Goal: Task Accomplishment & Management: Manage account settings

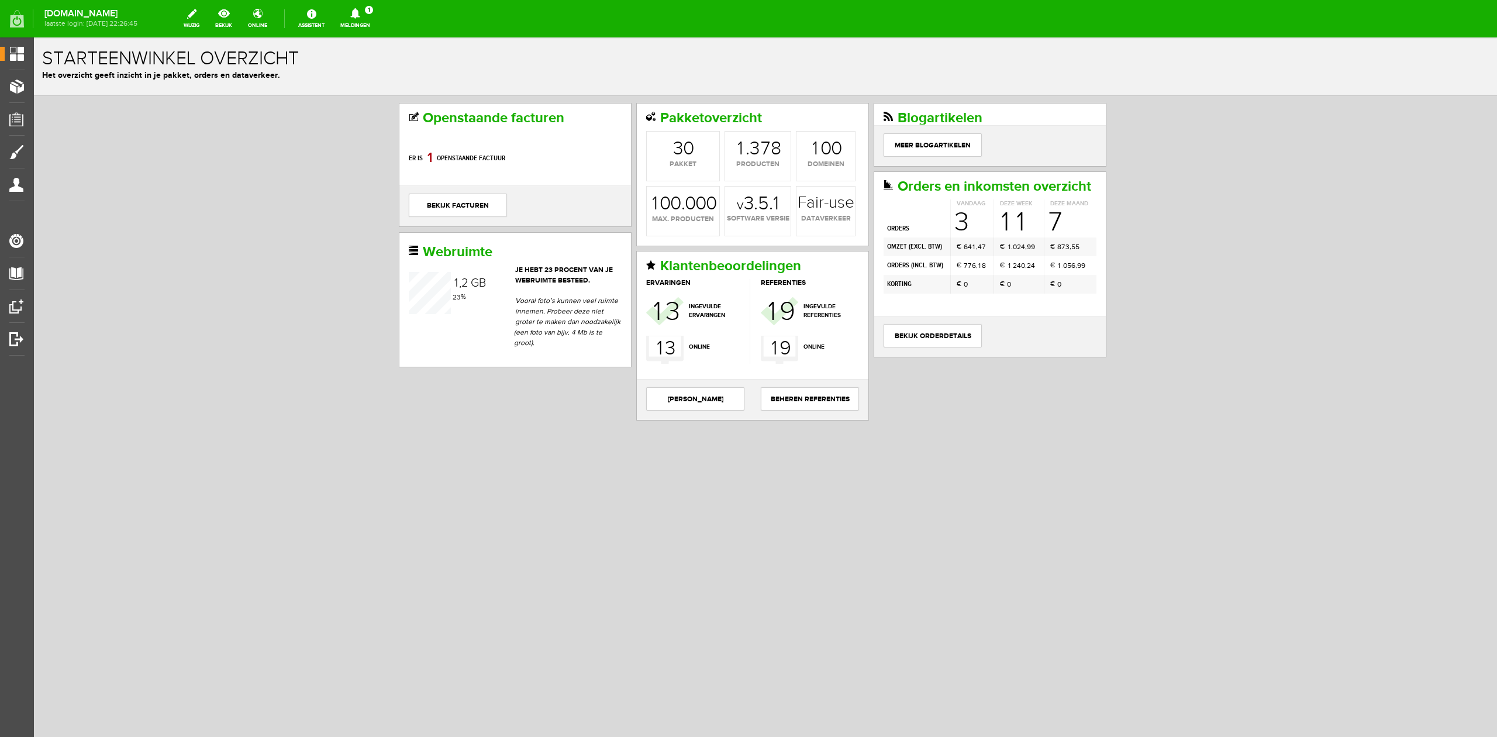
click at [366, 38] on div "Starteenwinkel overzicht Het overzicht geeft inzicht in je pakket, orders en da…" at bounding box center [765, 66] width 1463 height 58
click at [368, 21] on link "Meldingen 1 Nieuwe orders Er is een nieuwe order( #6526 ) geplaatst door [PERSO…" at bounding box center [355, 19] width 44 height 26
click at [375, 85] on b "[PERSON_NAME]" at bounding box center [347, 90] width 64 height 10
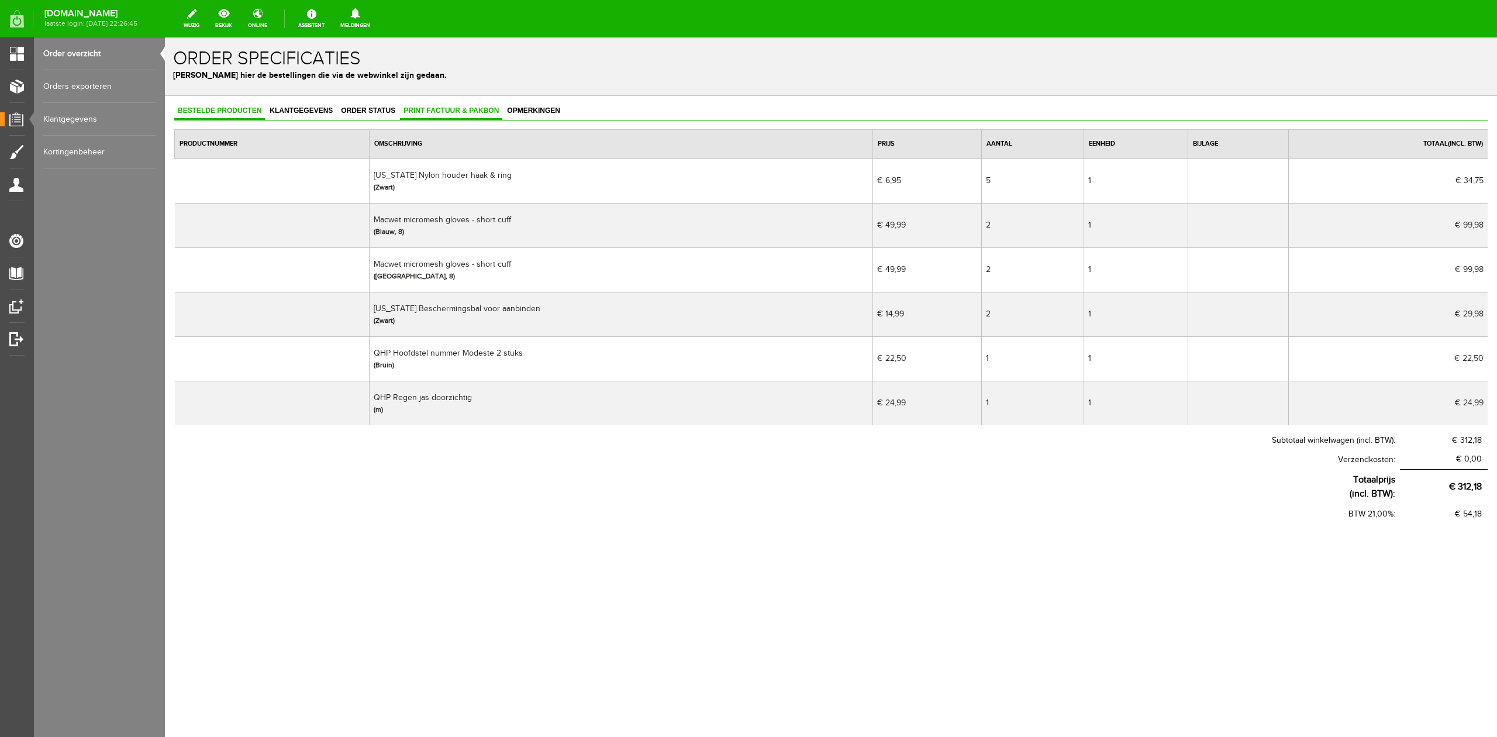
click at [466, 113] on span "Print factuur & pakbon" at bounding box center [451, 110] width 102 height 8
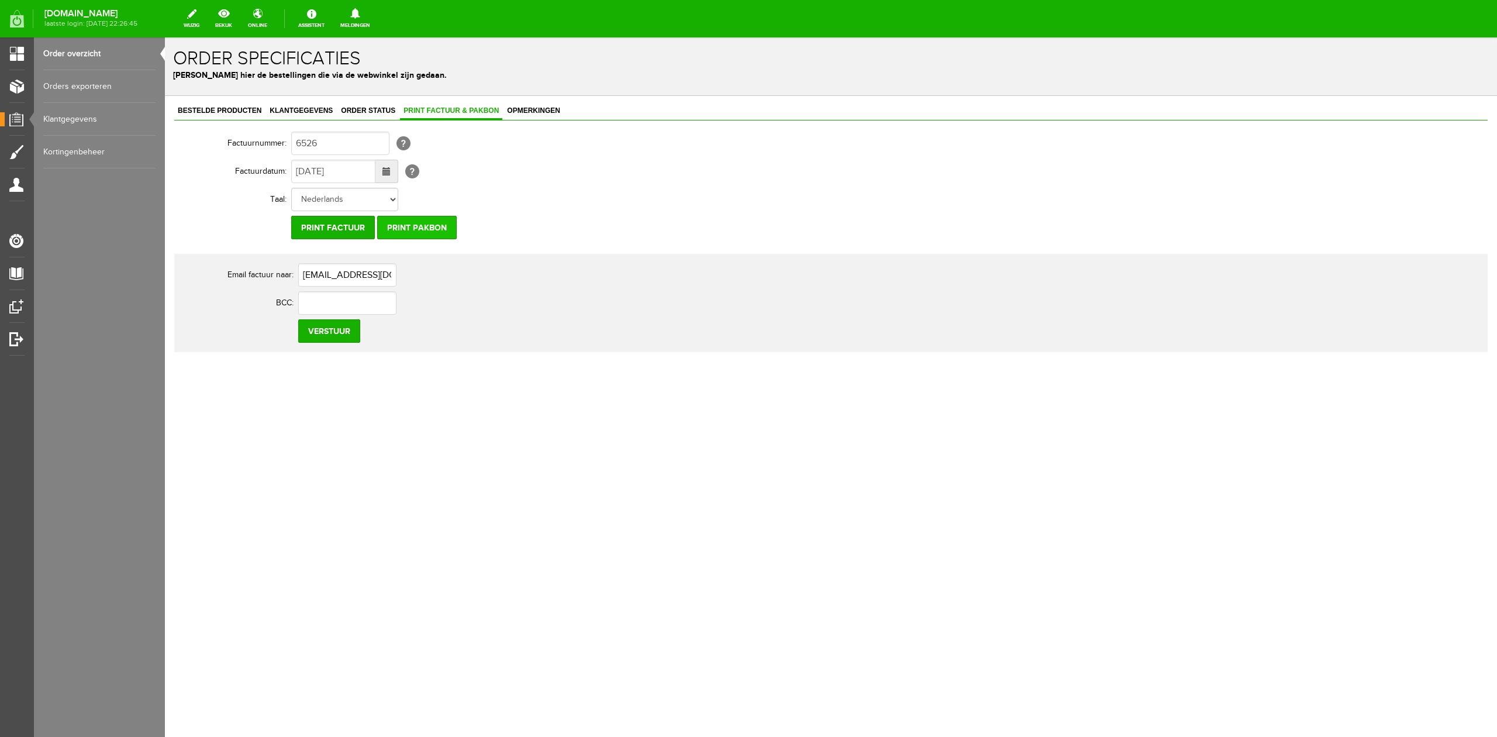
click at [417, 225] on input "Print pakbon" at bounding box center [417, 227] width 80 height 23
click at [445, 235] on input "Print pakbon" at bounding box center [417, 227] width 80 height 23
click at [260, 115] on link "Bestelde producten" at bounding box center [219, 111] width 91 height 17
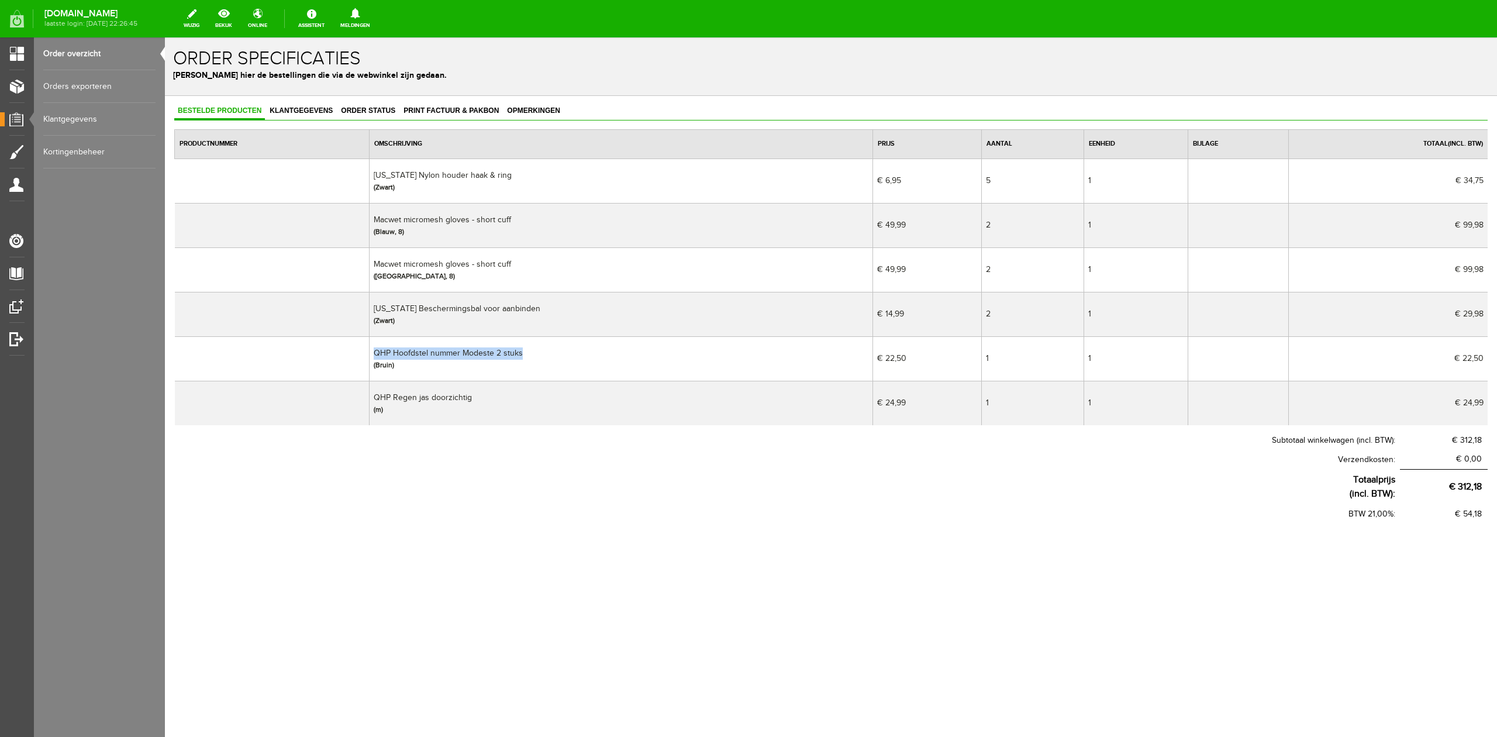
drag, startPoint x: 546, startPoint y: 347, endPoint x: 358, endPoint y: 367, distance: 188.8
click at [358, 367] on tr "QHP Hoofdstel nummer Modeste 2 stuks (Bruin) € 22,50 1 1 € 22,50 € 18,60" at bounding box center [831, 358] width 1313 height 44
copy tr "QHP Hoofdstel nummer Modeste 2 stuks"
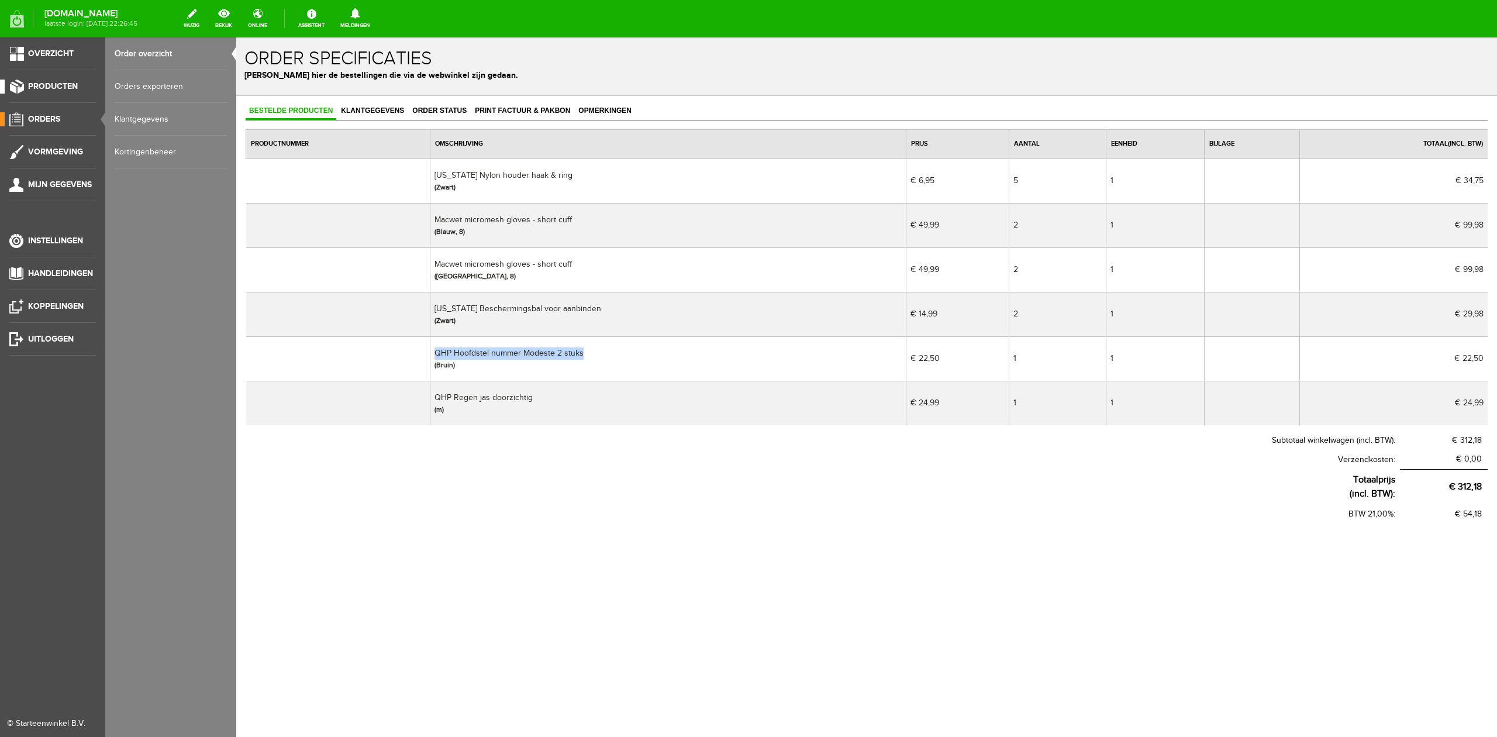
click at [36, 89] on span "Producten" at bounding box center [53, 86] width 50 height 10
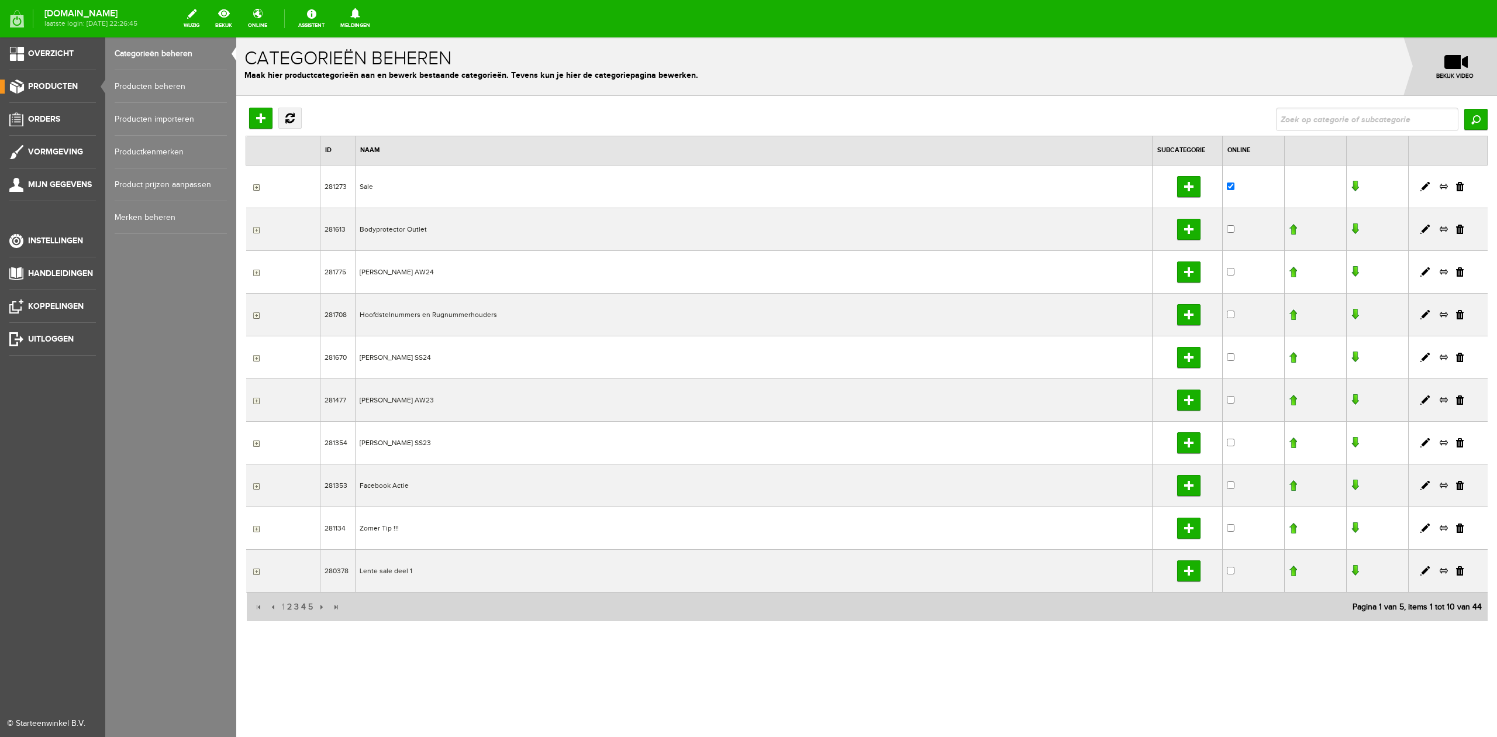
click at [126, 89] on link "Producten beheren" at bounding box center [171, 86] width 112 height 33
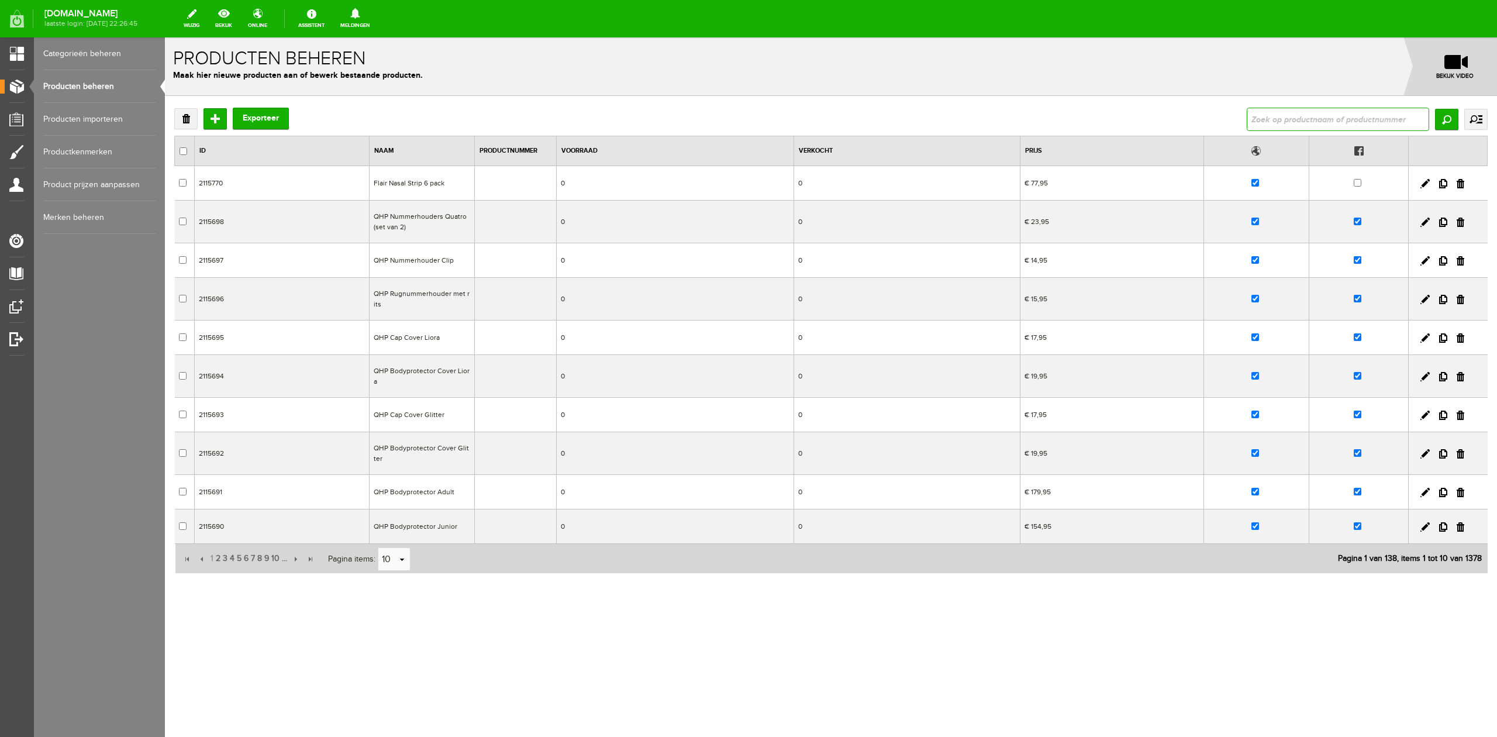
click at [1275, 113] on input "text" at bounding box center [1337, 119] width 182 height 23
type input "QHP Hoofdstel nummer Modeste 2 stuks"
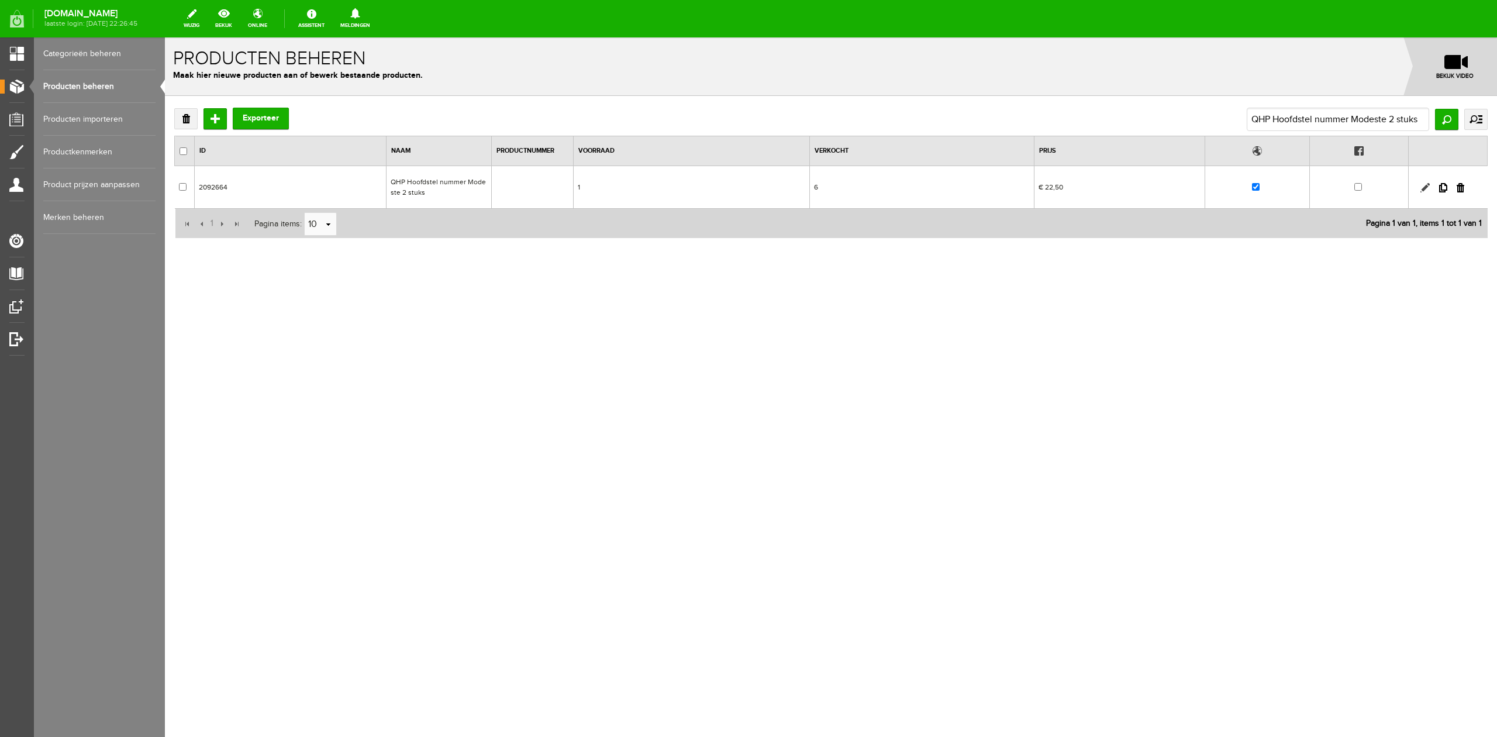
click at [1425, 187] on link at bounding box center [1424, 187] width 9 height 9
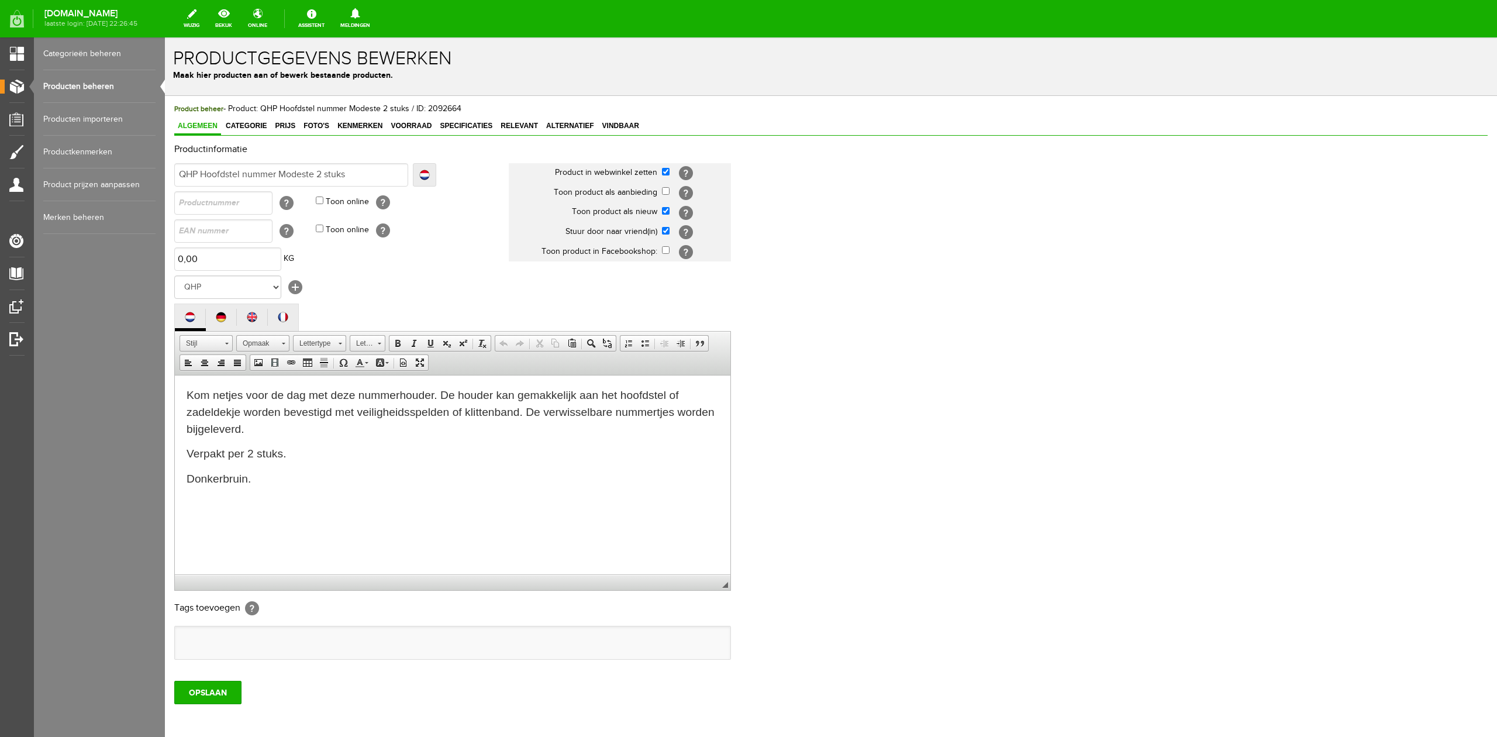
scroll to position [0, 0]
click at [317, 171] on input "QHP Hoofdstel nummer Modeste 2 stuks" at bounding box center [291, 174] width 234 height 23
type input "QHP Hoofdstel nummer Modeste o2 stuks"
type input "QHP Hoofdstel nummer Modeste ov2 stuks"
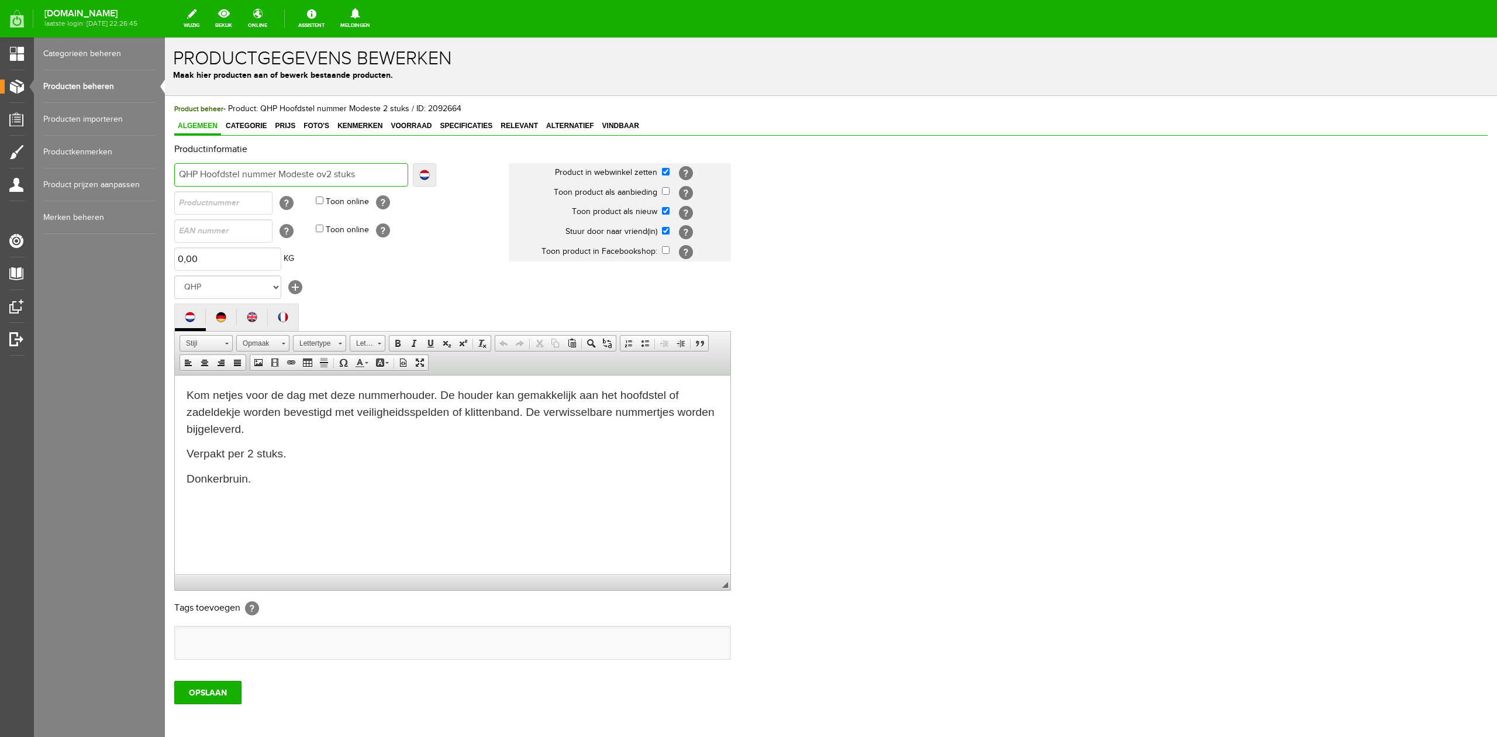
type input "QHP Hoofdstel nummer Modeste ov2 stuks"
type input "QHP Hoofdstel nummer Modeste oval2 stuks"
type input "QHP Hoofdstel nummer Modeste oval 2 stuks"
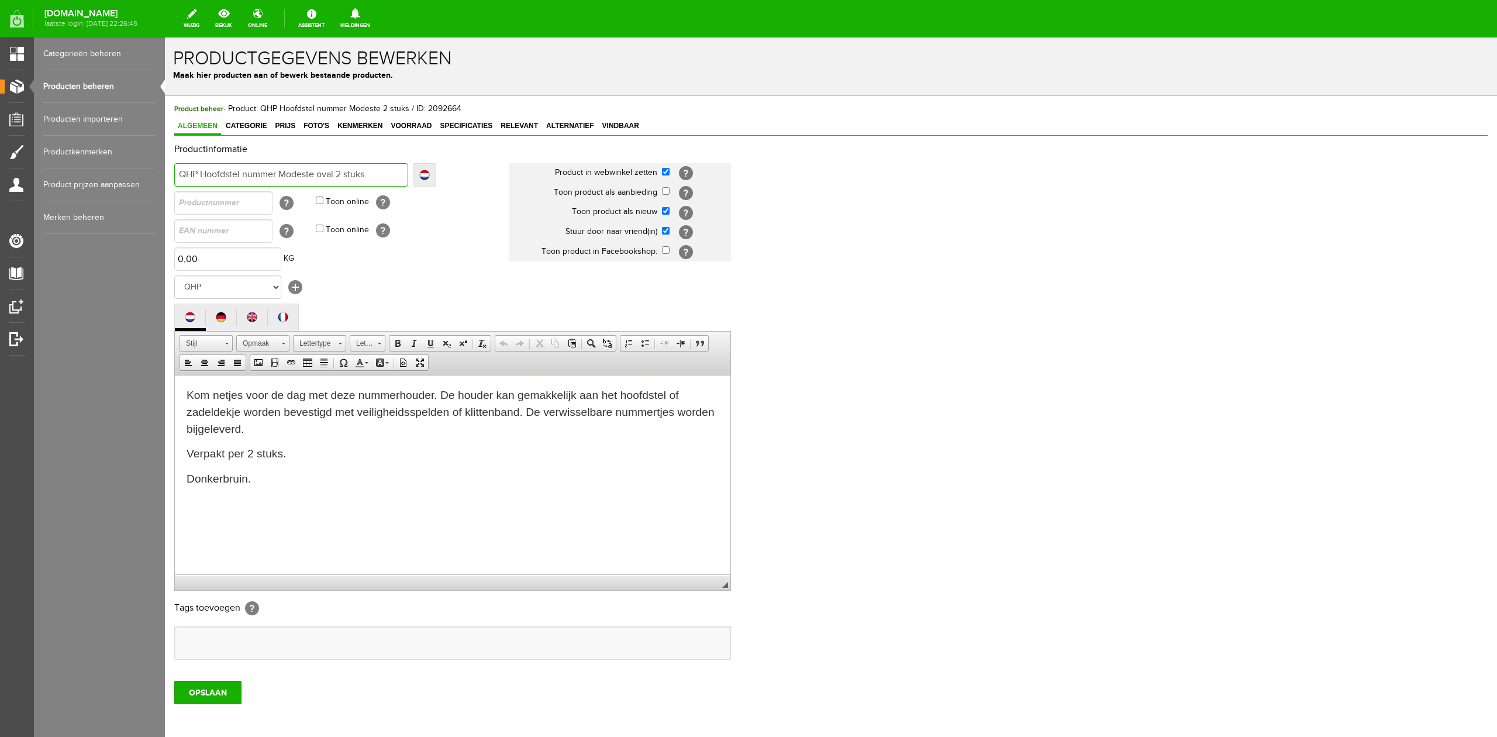
type input "QHP Hoofdstel nummer Modeste oval 2 stuks"
click at [230, 680] on div "OPSLAAN" at bounding box center [830, 687] width 1313 height 33
click at [231, 690] on input "OPSLAAN" at bounding box center [207, 691] width 67 height 23
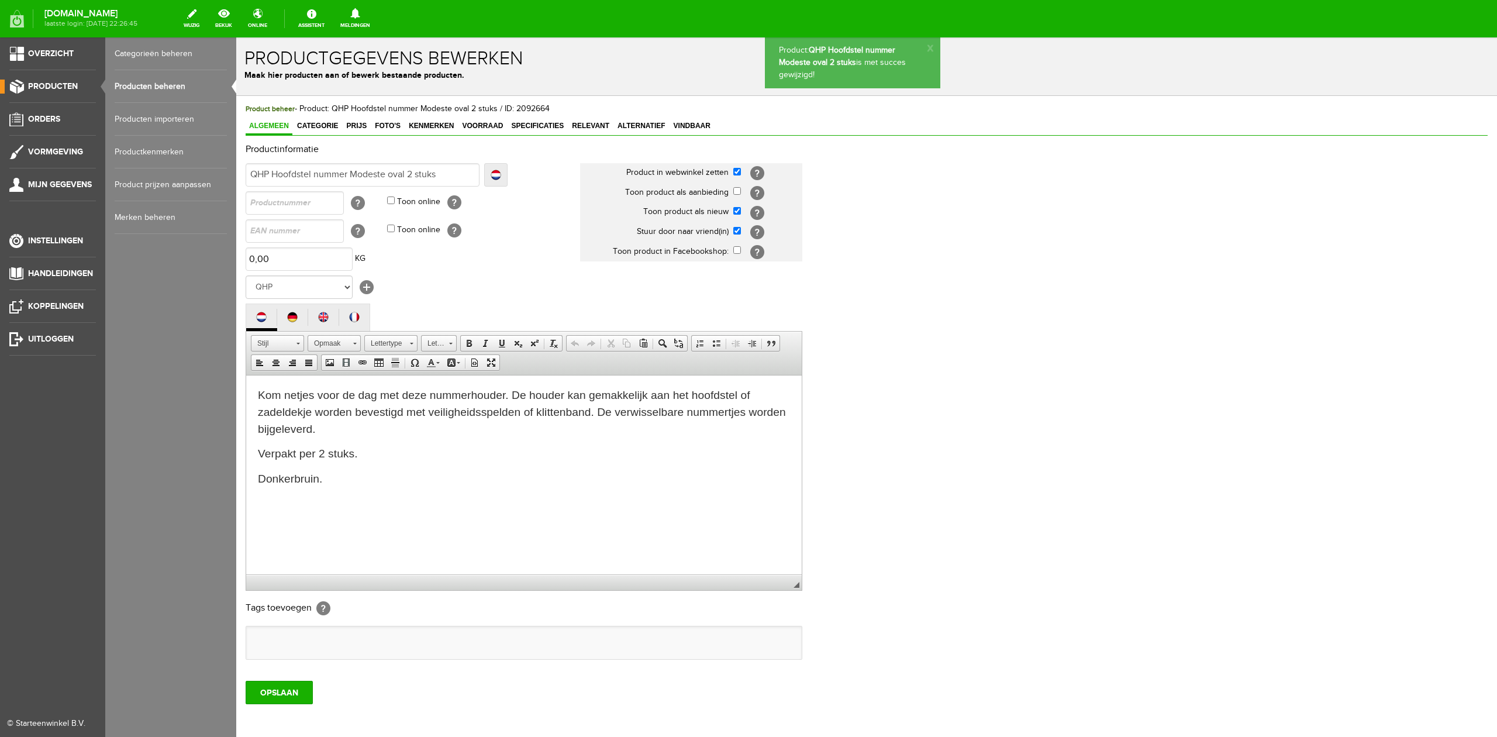
click at [33, 81] on link "Producten" at bounding box center [48, 87] width 96 height 14
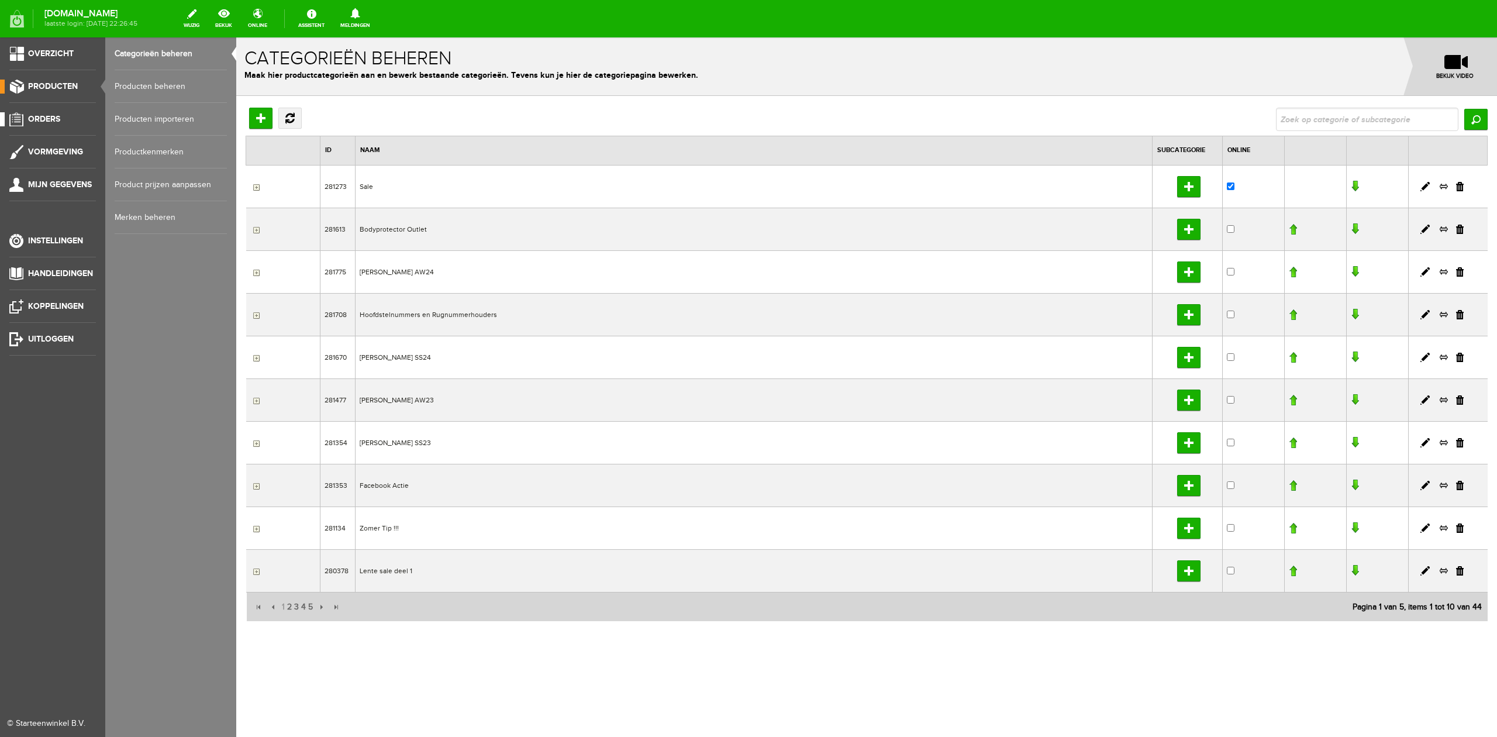
click at [36, 118] on span "Orders" at bounding box center [44, 119] width 32 height 10
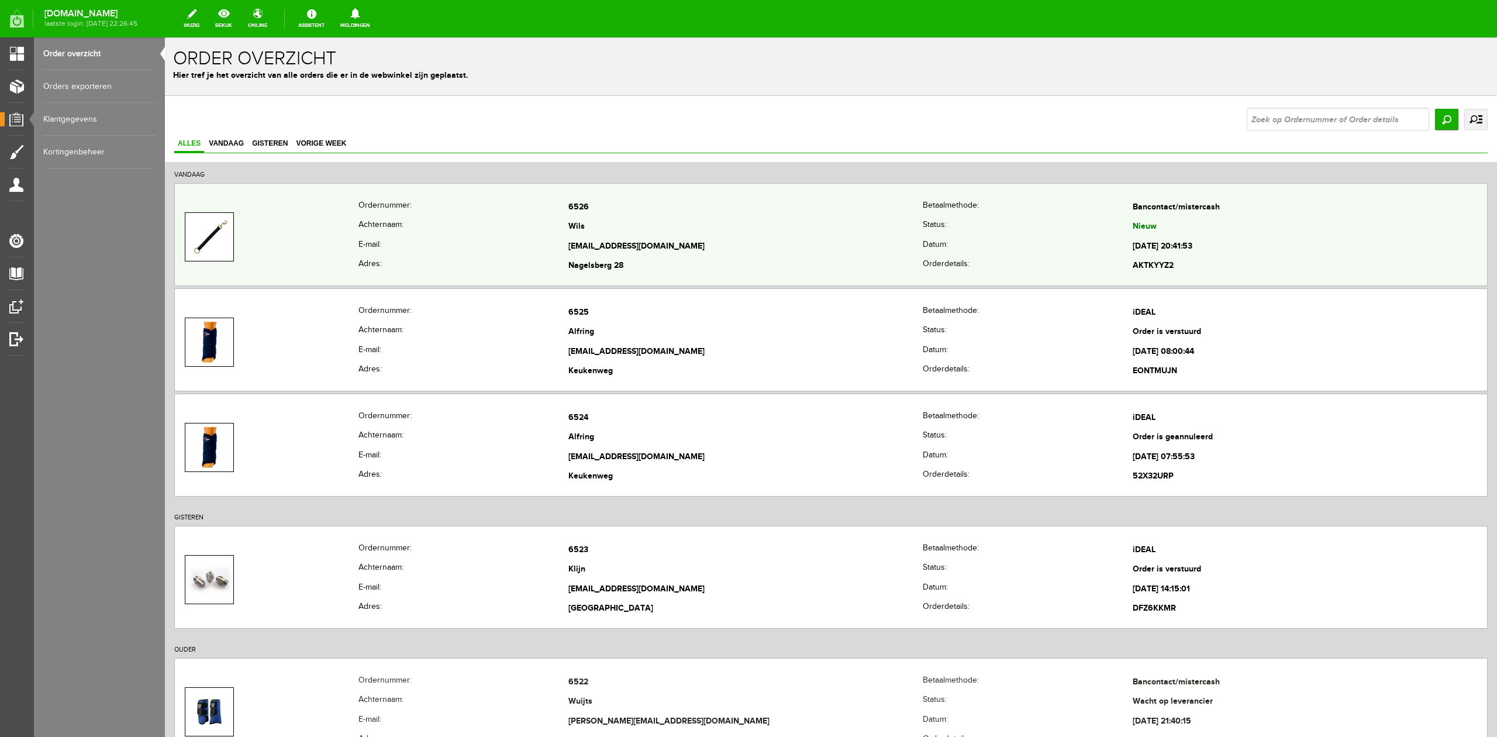
click at [515, 248] on th "E-mail:" at bounding box center [463, 247] width 210 height 20
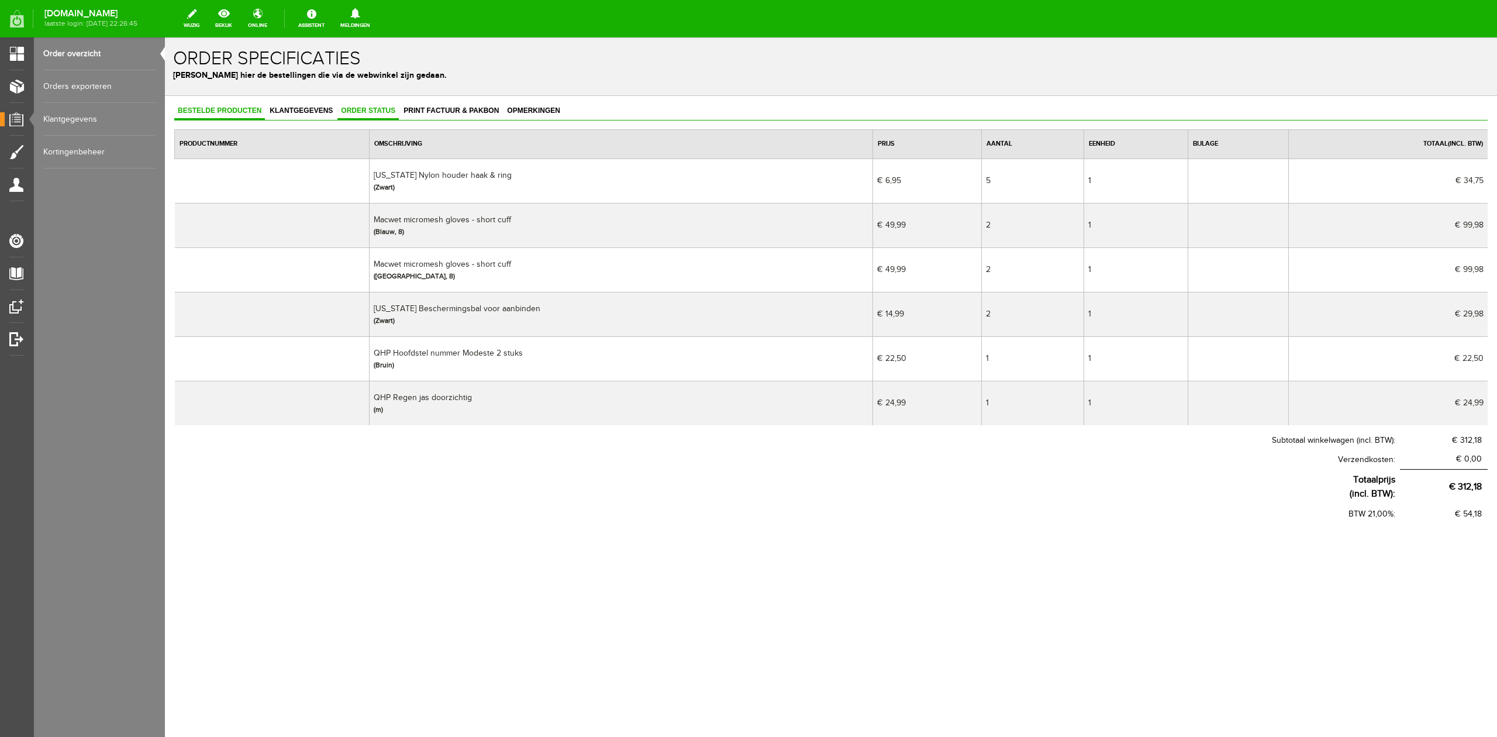
click at [357, 108] on span "Order status" at bounding box center [367, 110] width 61 height 8
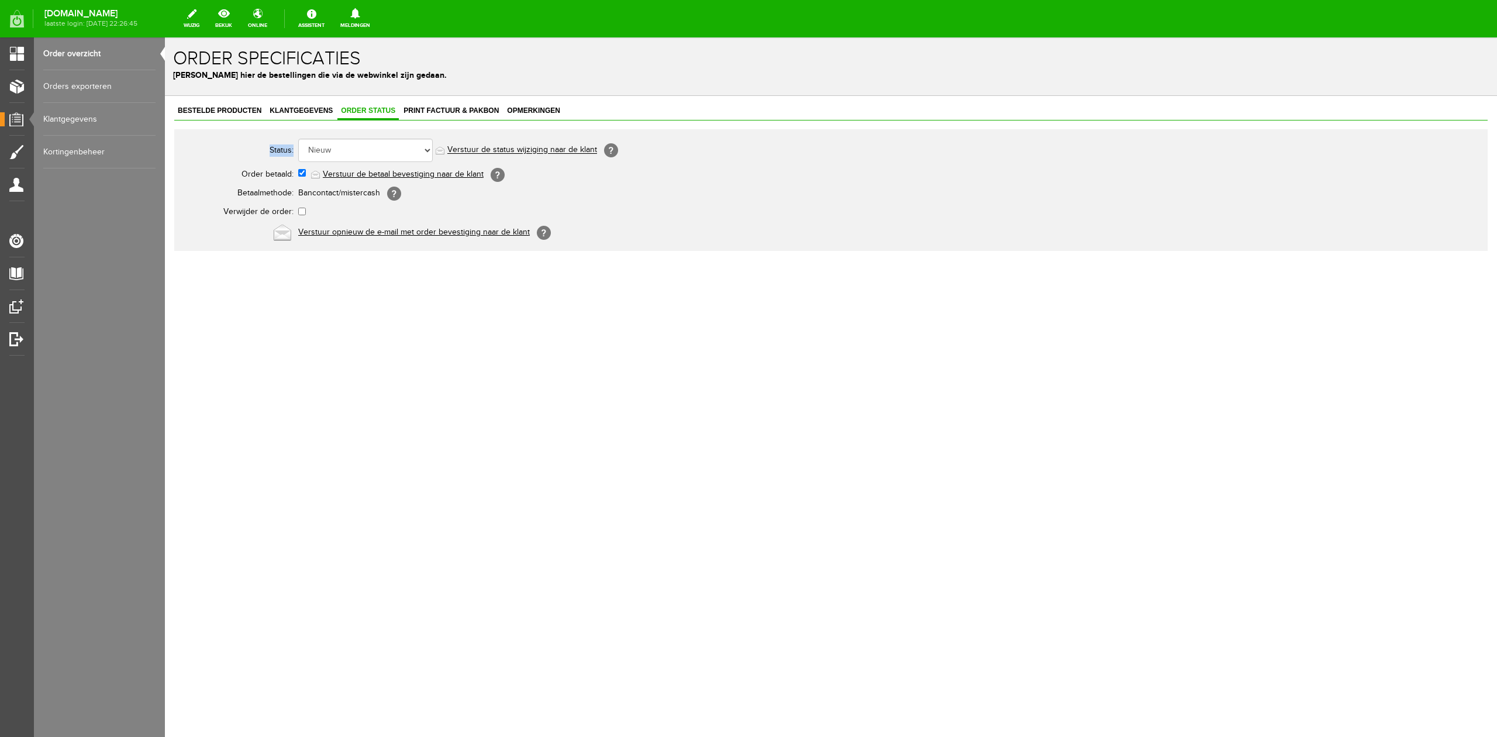
click at [364, 137] on div "Status: Order niet afgerond Nieuw Order in behandeling Wacht op leverancier Wac…" at bounding box center [830, 190] width 1313 height 122
drag, startPoint x: 360, startPoint y: 141, endPoint x: 359, endPoint y: 147, distance: 6.0
click at [360, 141] on select "Order niet afgerond Nieuw Order in behandeling Wacht op leverancier Wacht op be…" at bounding box center [365, 150] width 134 height 23
select select "3"
click at [298, 139] on select "Order niet afgerond Nieuw Order in behandeling Wacht op leverancier Wacht op be…" at bounding box center [365, 150] width 134 height 23
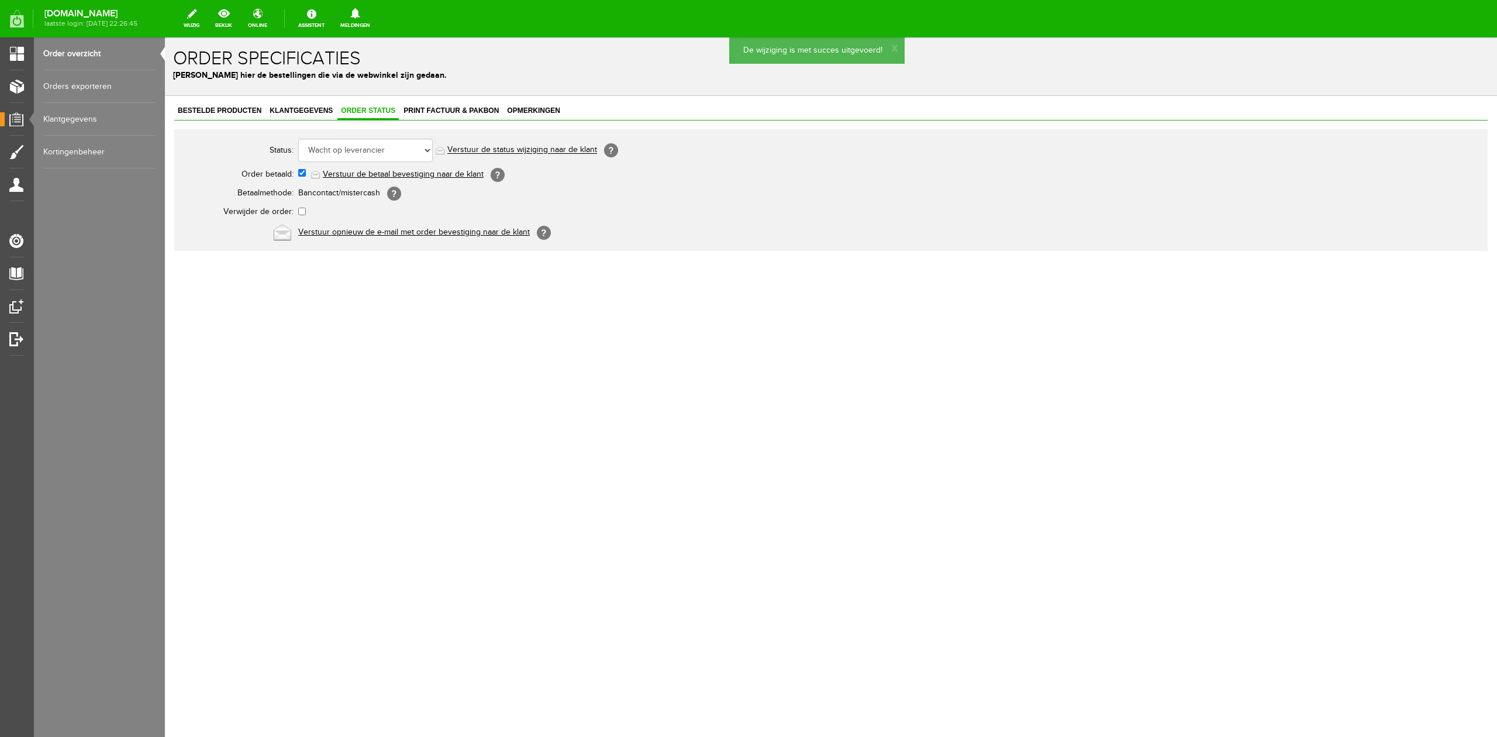
click at [482, 150] on link "Verstuur de status wijziging naar de klant" at bounding box center [522, 150] width 150 height 9
click at [72, 48] on link "Order overzicht" at bounding box center [99, 53] width 112 height 33
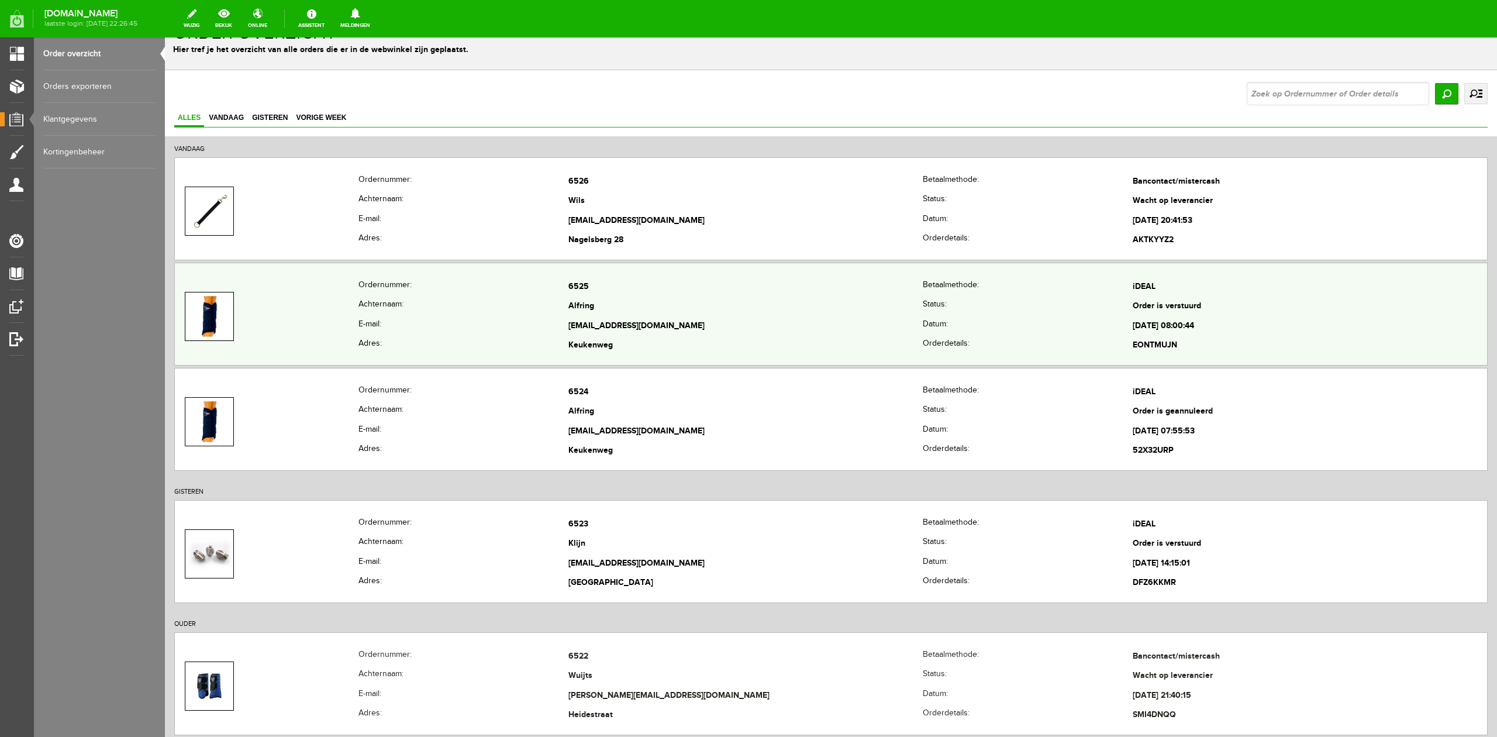
scroll to position [389, 0]
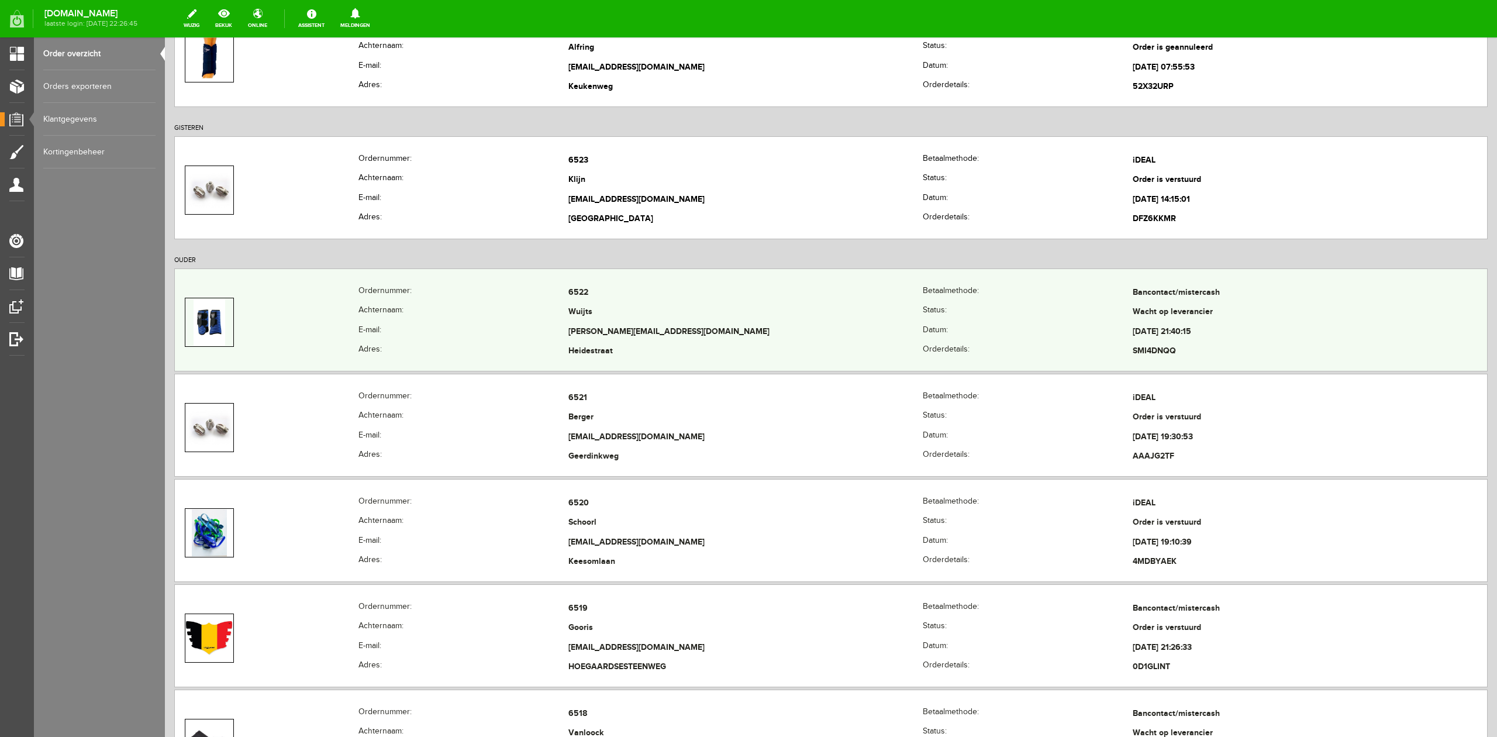
click at [516, 302] on th "Ordernummer:" at bounding box center [463, 293] width 210 height 20
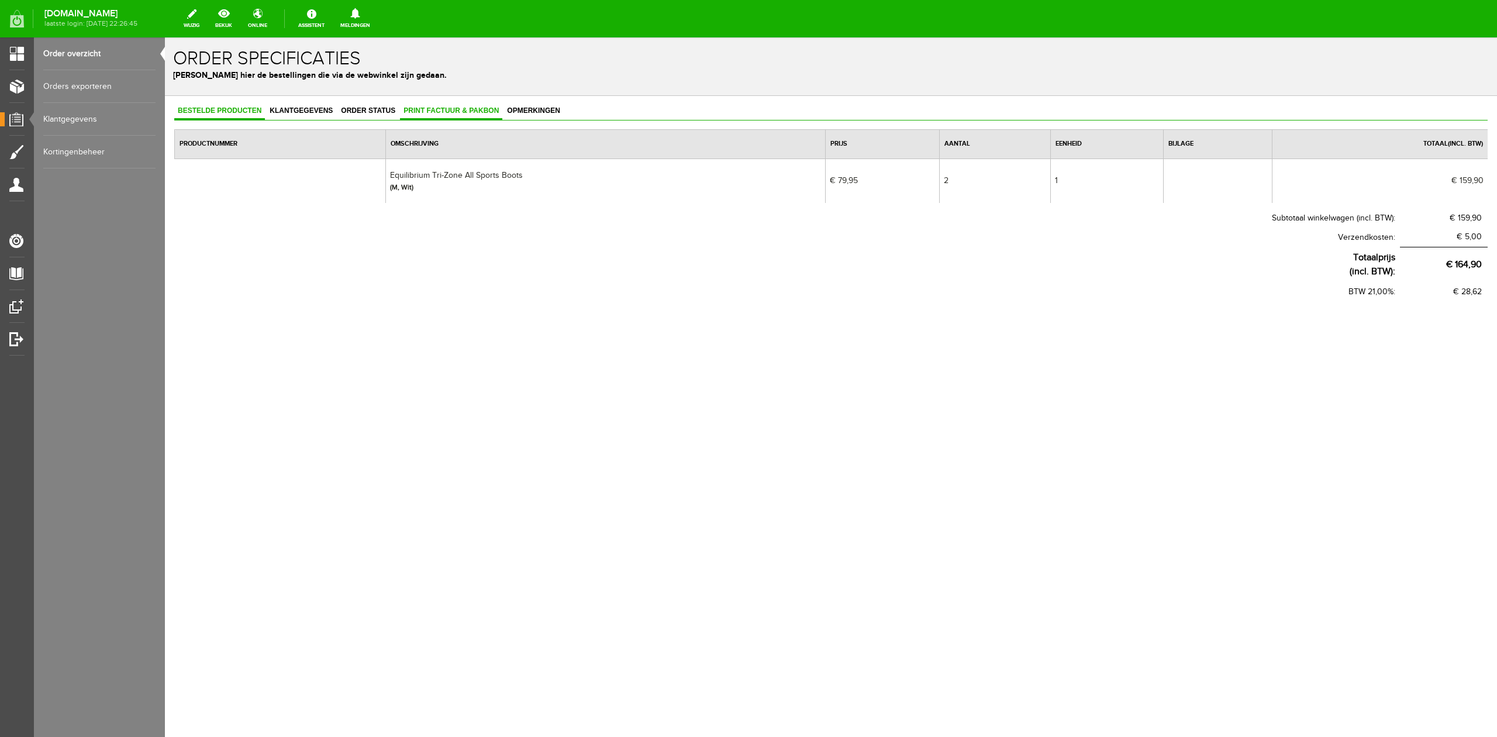
click at [473, 113] on span "Print factuur & pakbon" at bounding box center [451, 110] width 102 height 8
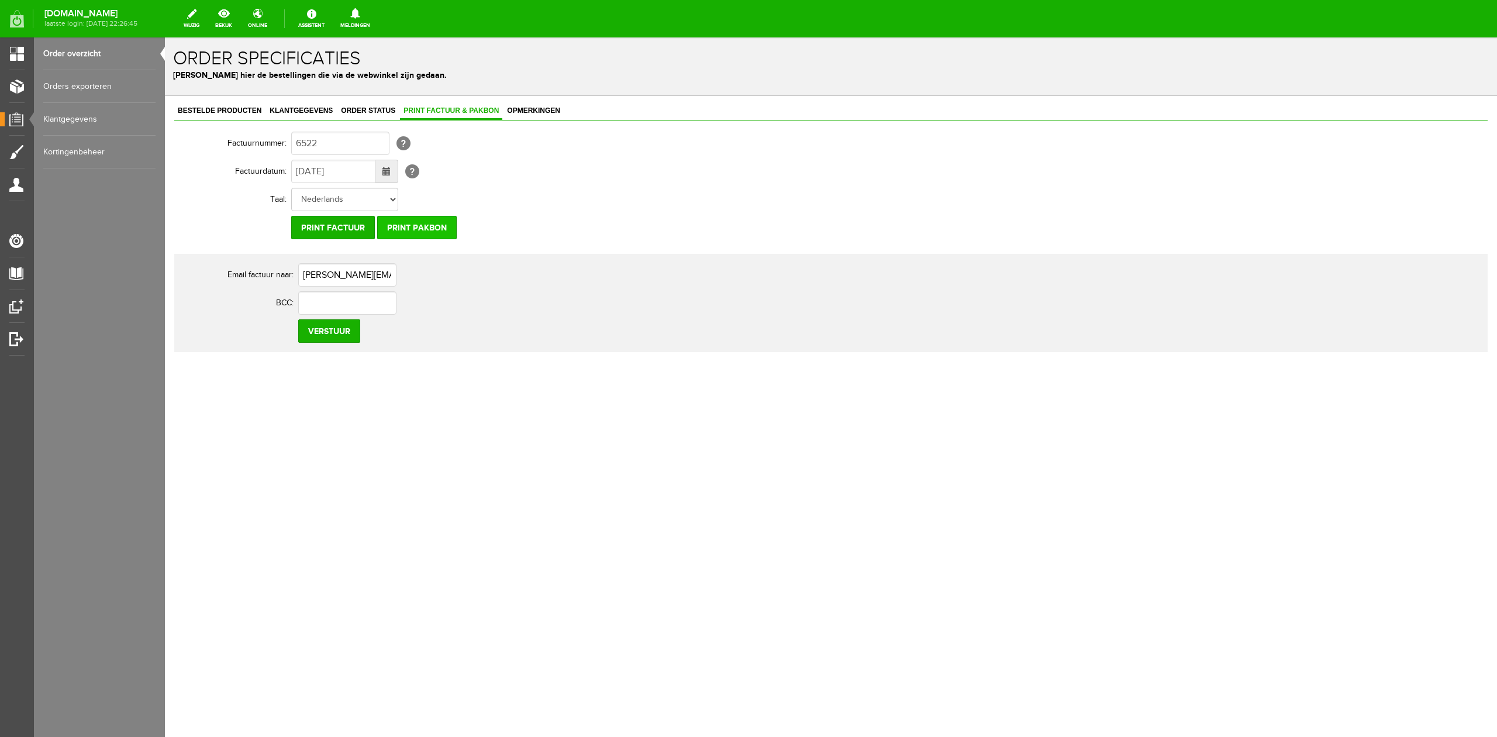
click at [436, 225] on input "Print pakbon" at bounding box center [417, 227] width 80 height 23
click at [298, 117] on link "Klantgegevens" at bounding box center [301, 111] width 70 height 17
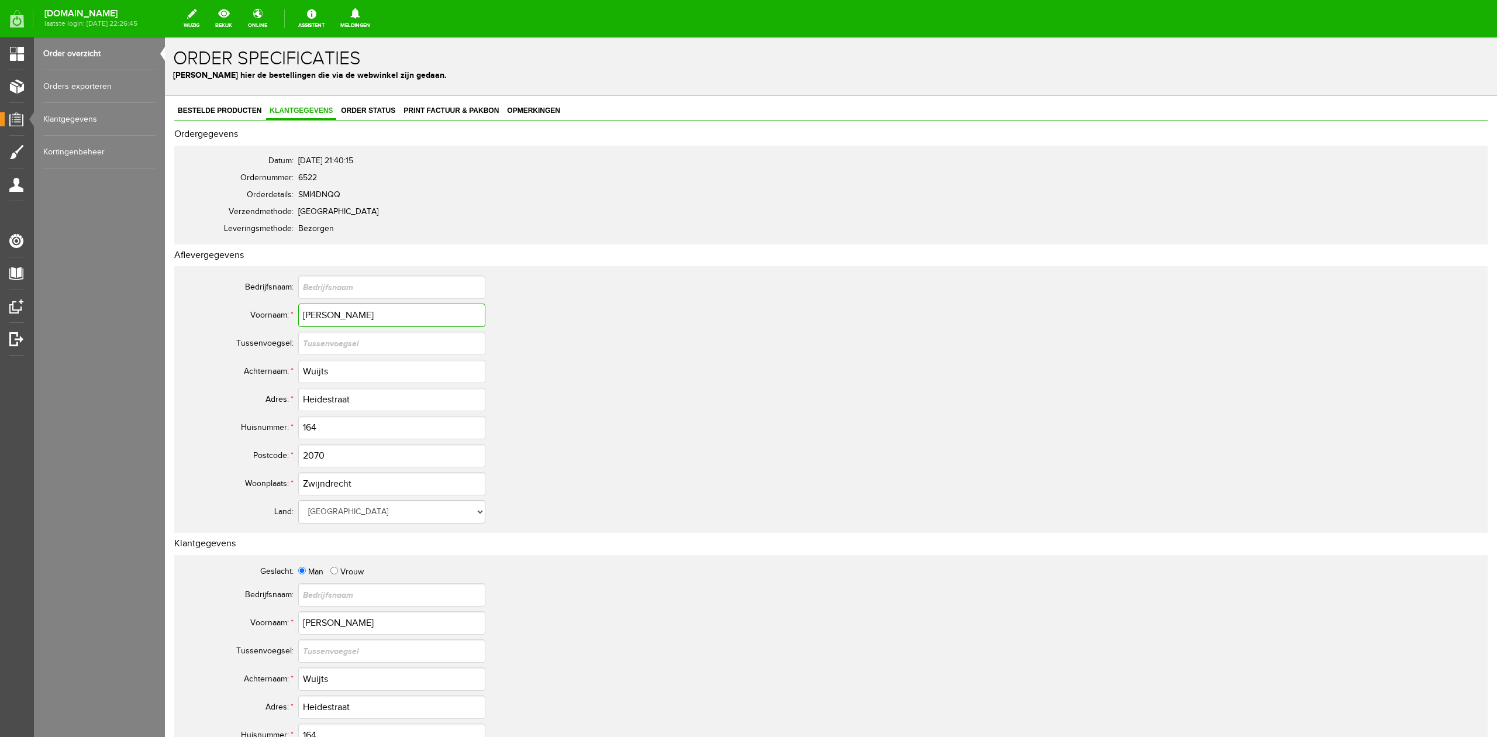
click at [337, 318] on input "[PERSON_NAME]" at bounding box center [391, 314] width 187 height 23
click at [318, 318] on input "[PERSON_NAME]" at bounding box center [391, 314] width 187 height 23
click at [312, 372] on input "Wuijts" at bounding box center [391, 371] width 187 height 23
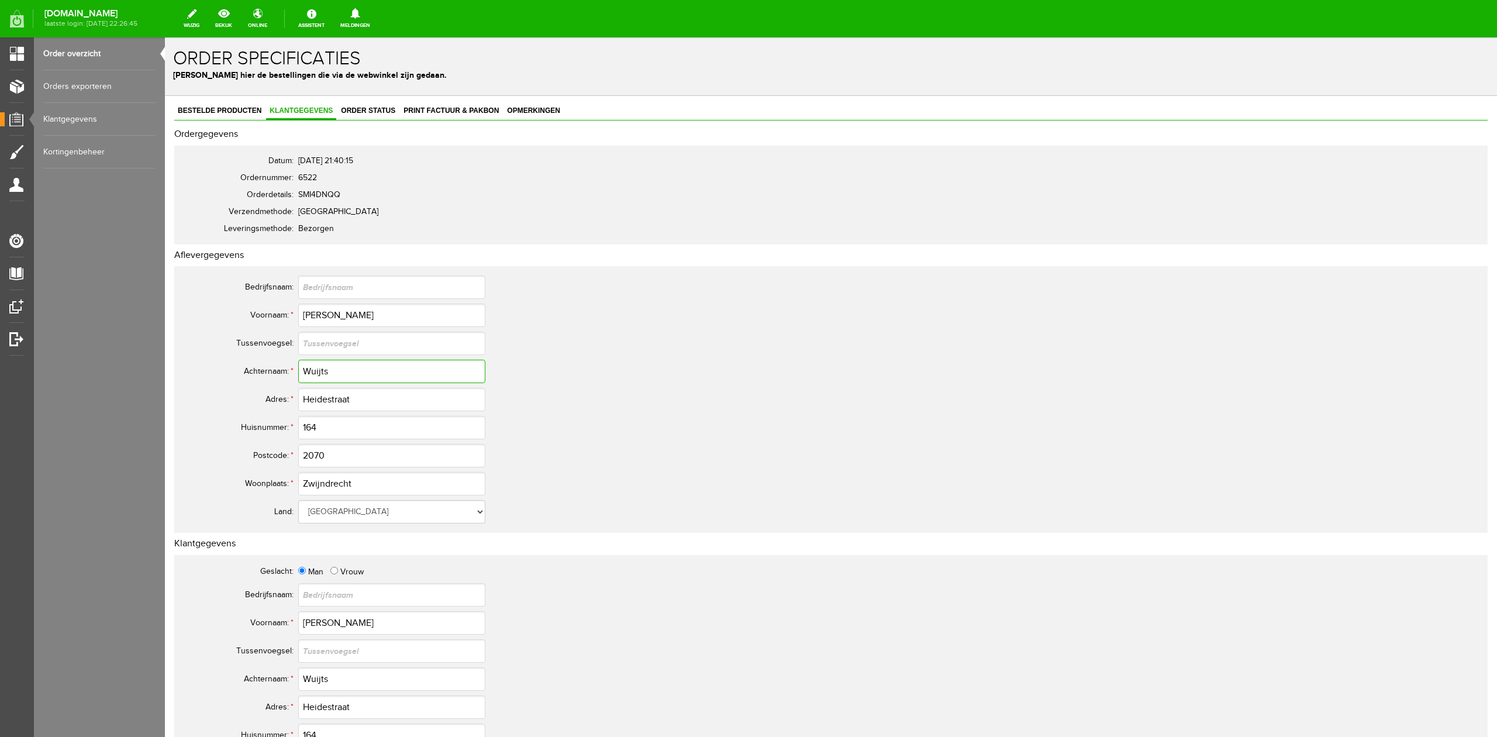
click at [312, 372] on input "Wuijts" at bounding box center [391, 371] width 187 height 23
click at [324, 398] on input "Heidestraat" at bounding box center [391, 399] width 187 height 23
click at [311, 456] on input "2070" at bounding box center [391, 455] width 187 height 23
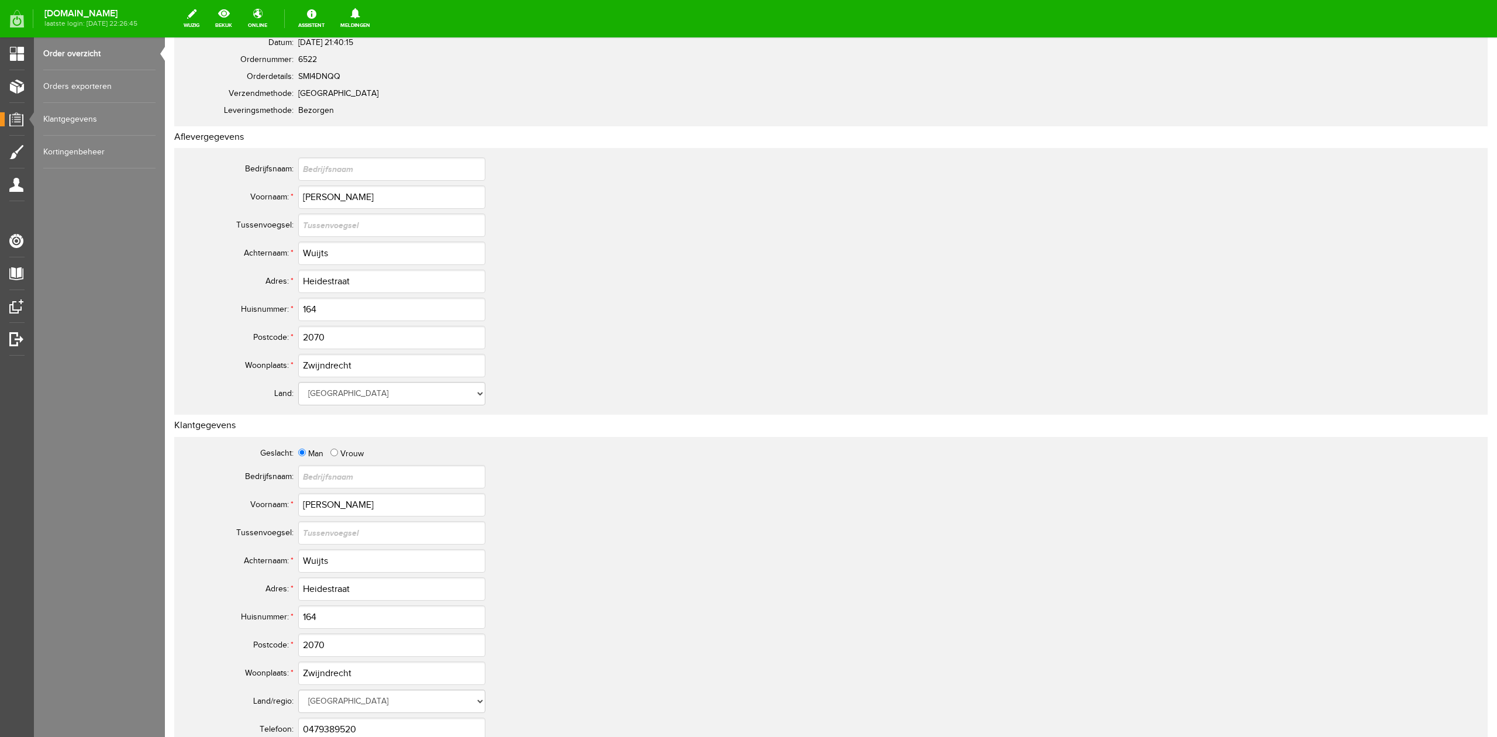
scroll to position [155, 0]
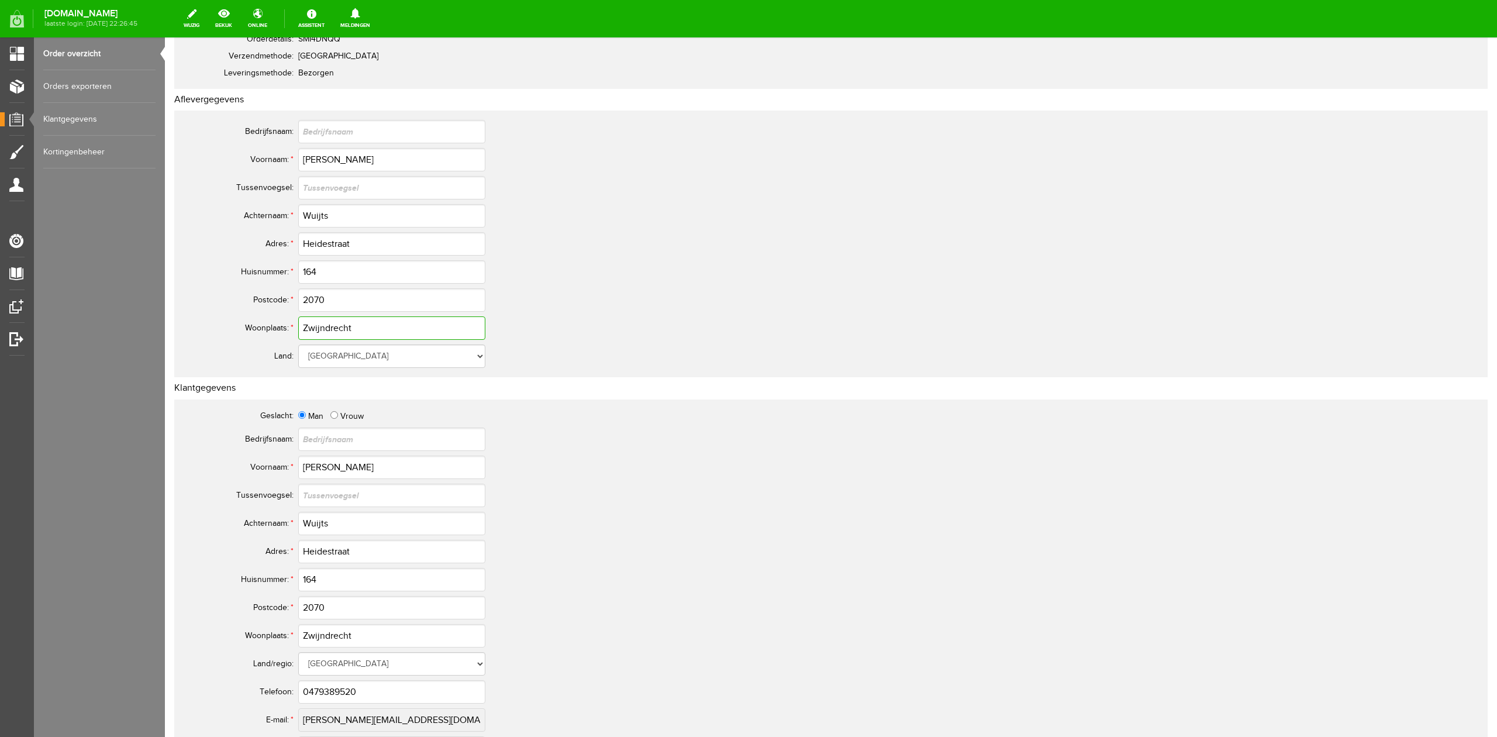
click at [323, 330] on input "Zwijndrecht" at bounding box center [391, 327] width 187 height 23
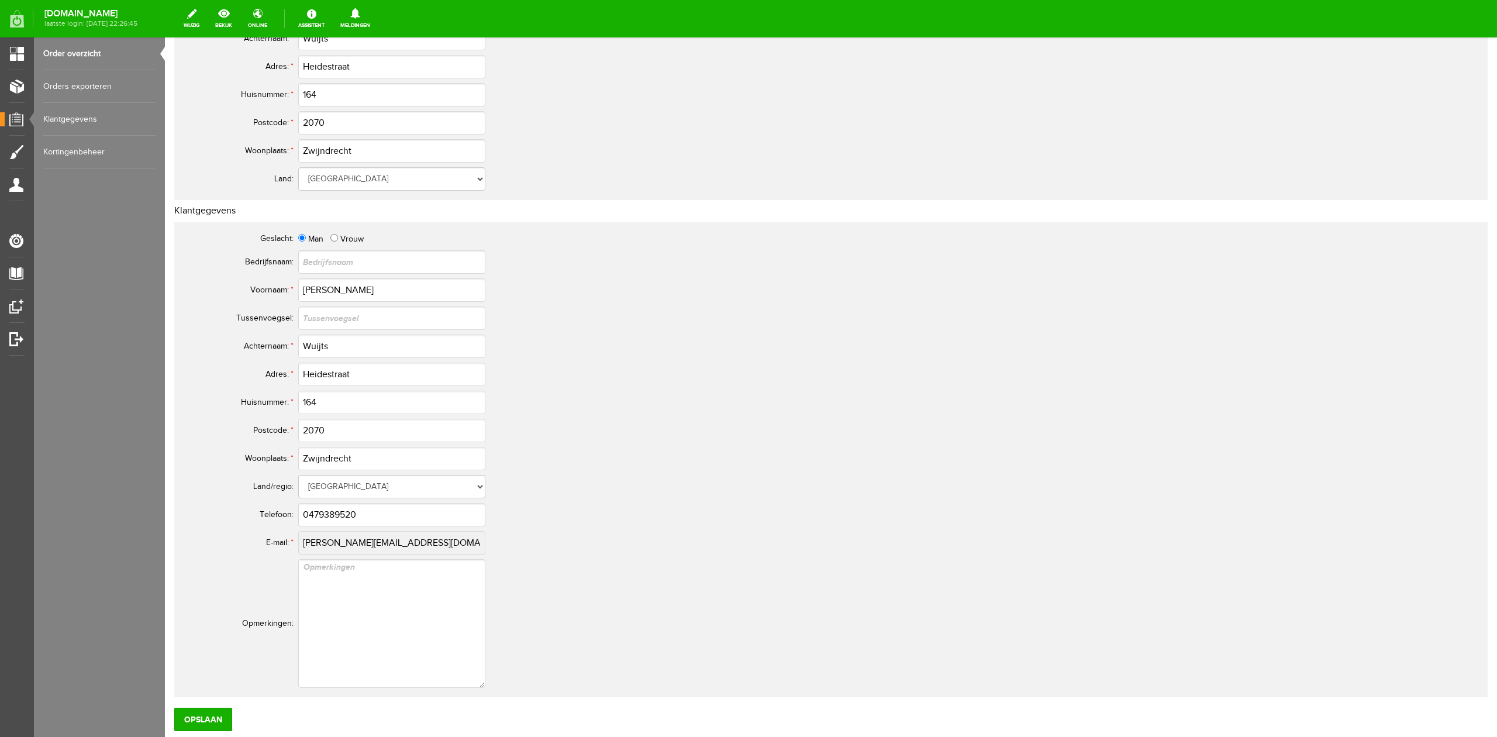
scroll to position [414, 0]
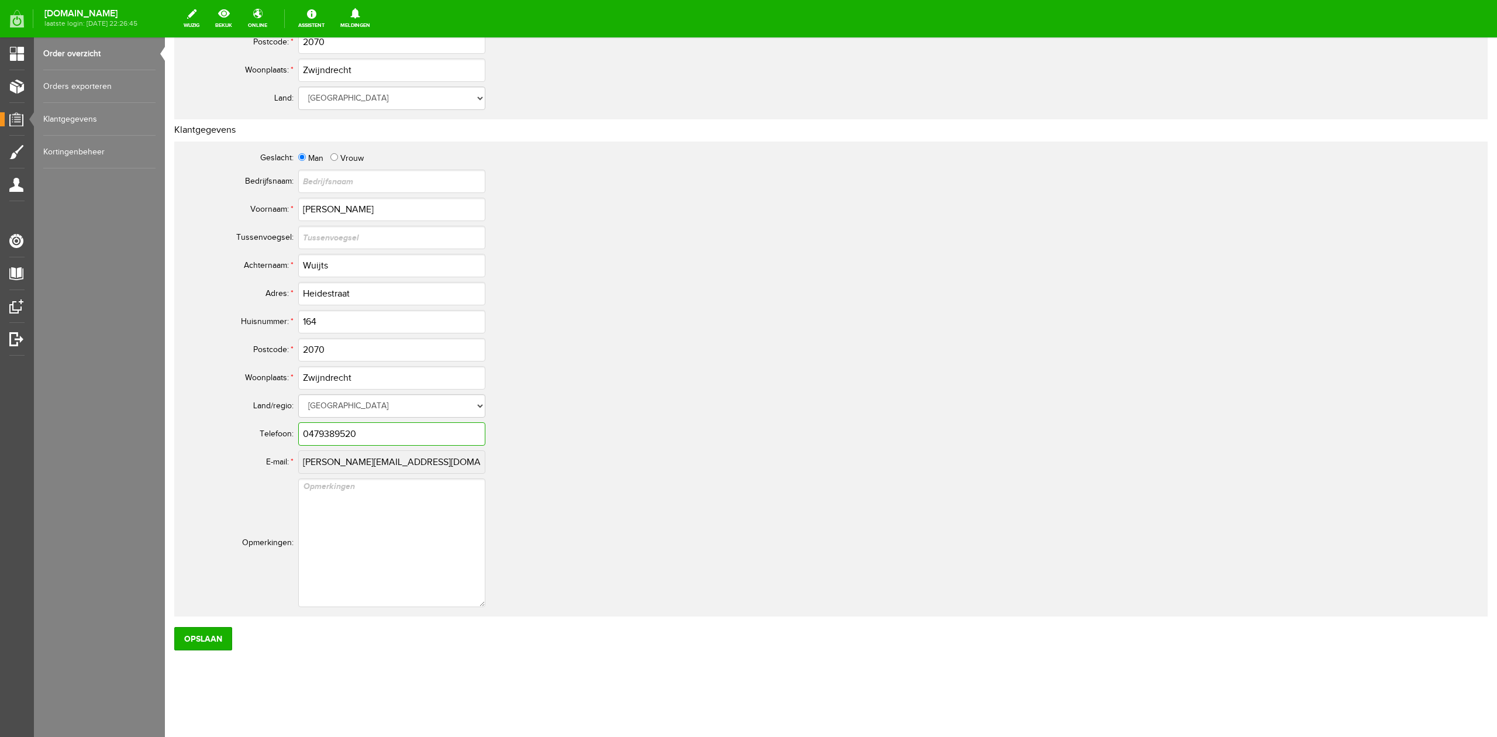
click at [316, 434] on input "0479389520" at bounding box center [391, 433] width 187 height 23
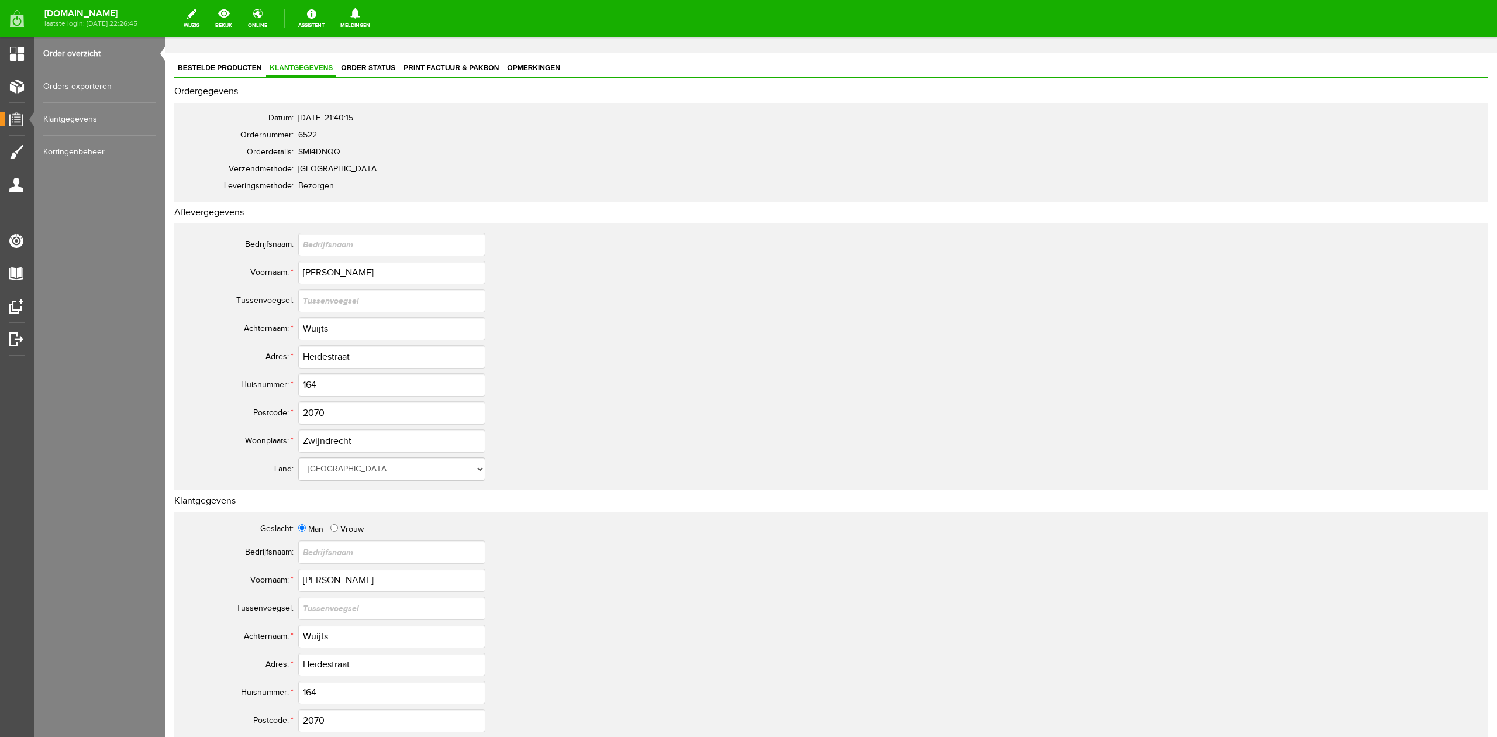
scroll to position [0, 0]
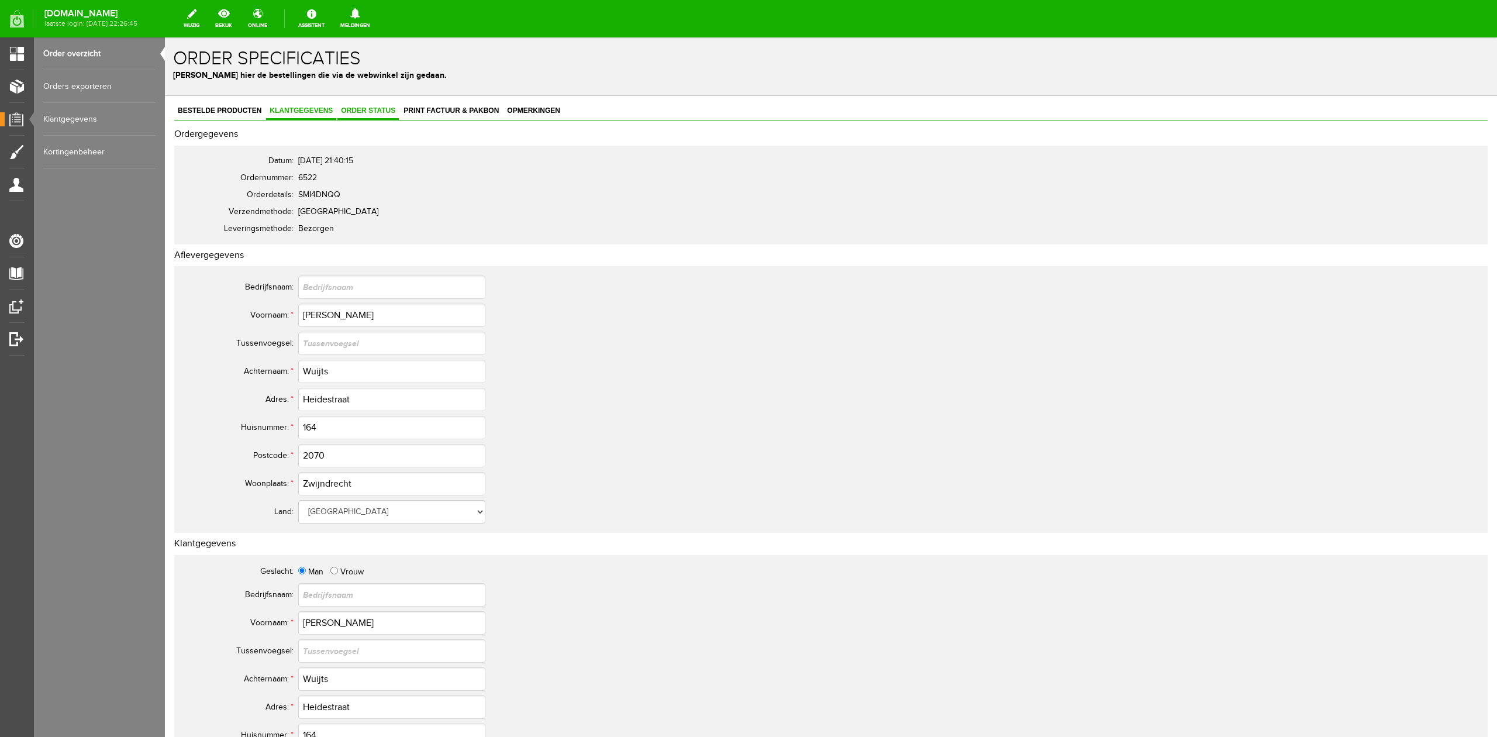
click at [373, 113] on span "Order status" at bounding box center [367, 110] width 61 height 8
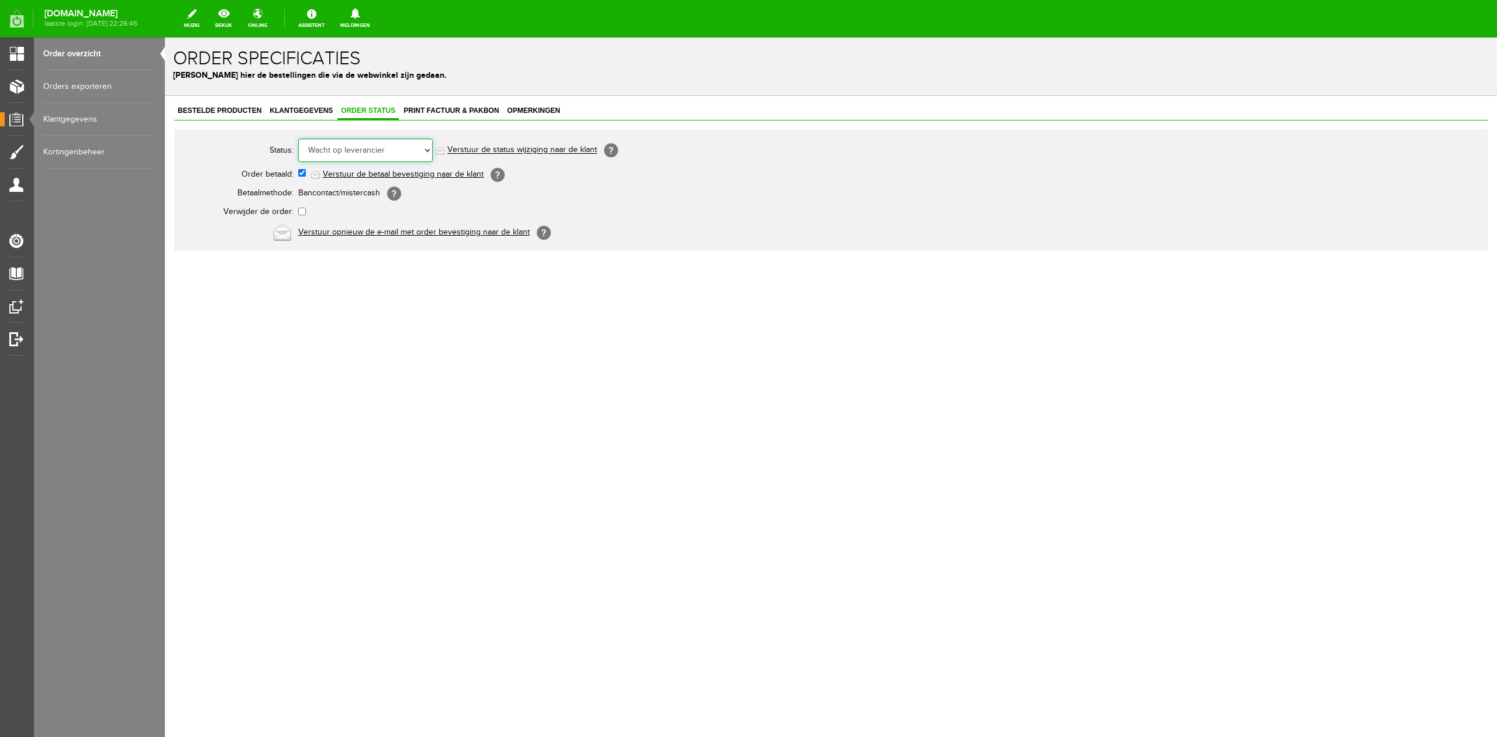
click at [371, 146] on select "Order niet afgerond Nieuw Order in behandeling Wacht op leverancier Wacht op be…" at bounding box center [365, 150] width 134 height 23
select select "5"
click at [298, 139] on select "Order niet afgerond Nieuw Order in behandeling Wacht op leverancier Wacht op be…" at bounding box center [365, 150] width 134 height 23
click at [524, 147] on link "Verstuur de status wijziging naar de klant" at bounding box center [522, 150] width 150 height 9
click at [241, 111] on span "Bestelde producten" at bounding box center [219, 110] width 91 height 8
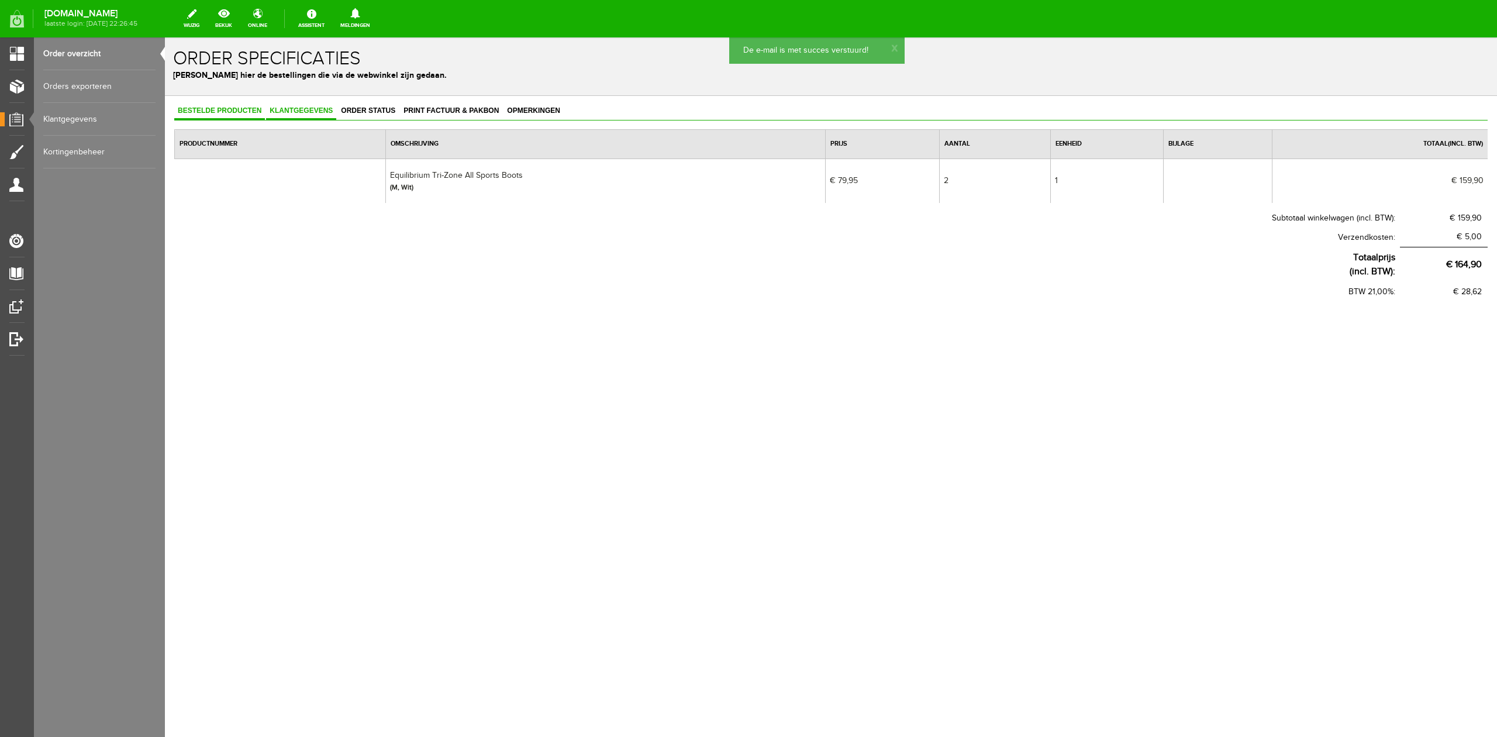
click at [314, 113] on span "Klantgegevens" at bounding box center [301, 110] width 70 height 8
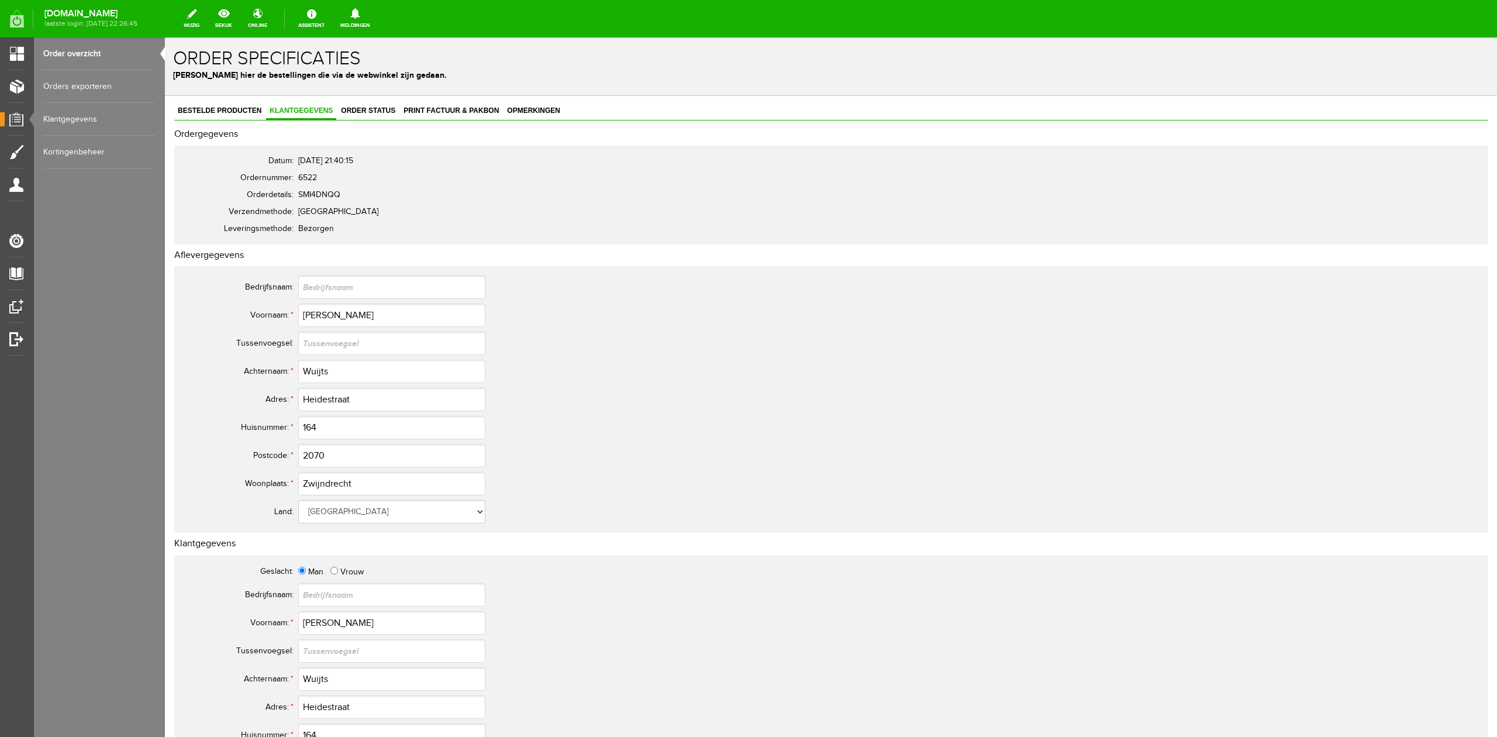
click at [371, 125] on div "Bestelde producten Klantgegevens Order status Print factuur & pakbon Opmerkinge…" at bounding box center [830, 583] width 1313 height 960
click at [374, 117] on link "Order status" at bounding box center [367, 111] width 61 height 17
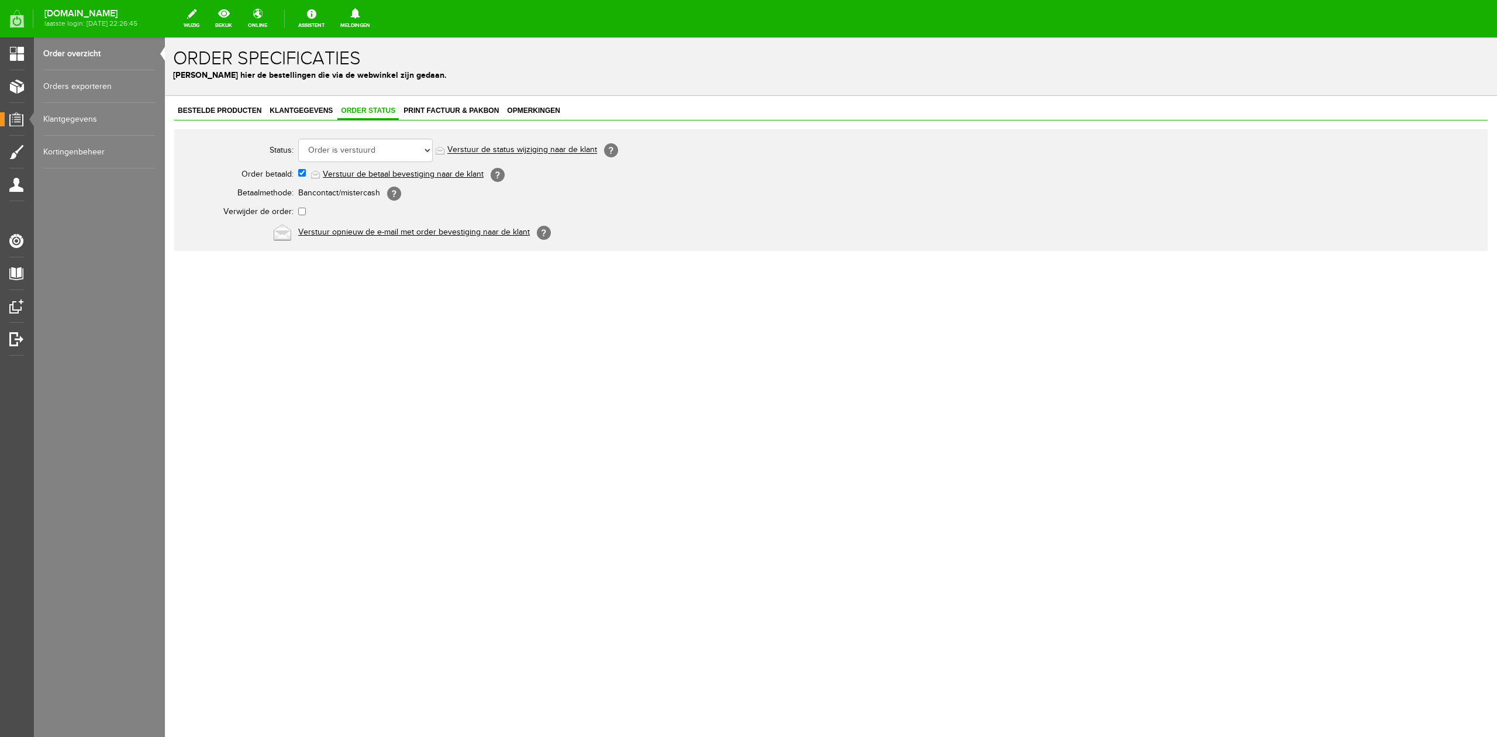
click at [105, 52] on link "Order overzicht" at bounding box center [99, 53] width 112 height 33
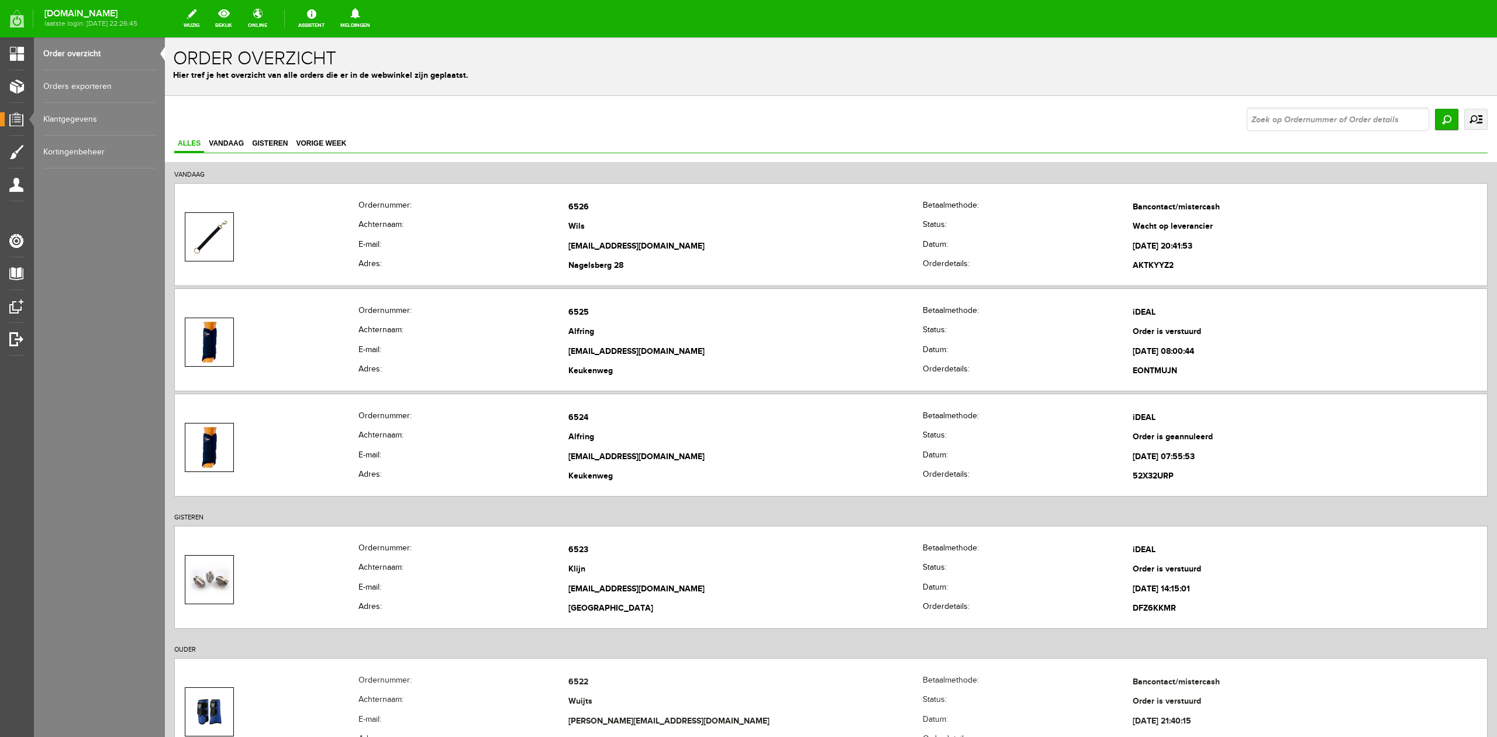
click at [1466, 118] on link "uitgebreid zoeken" at bounding box center [1475, 119] width 23 height 21
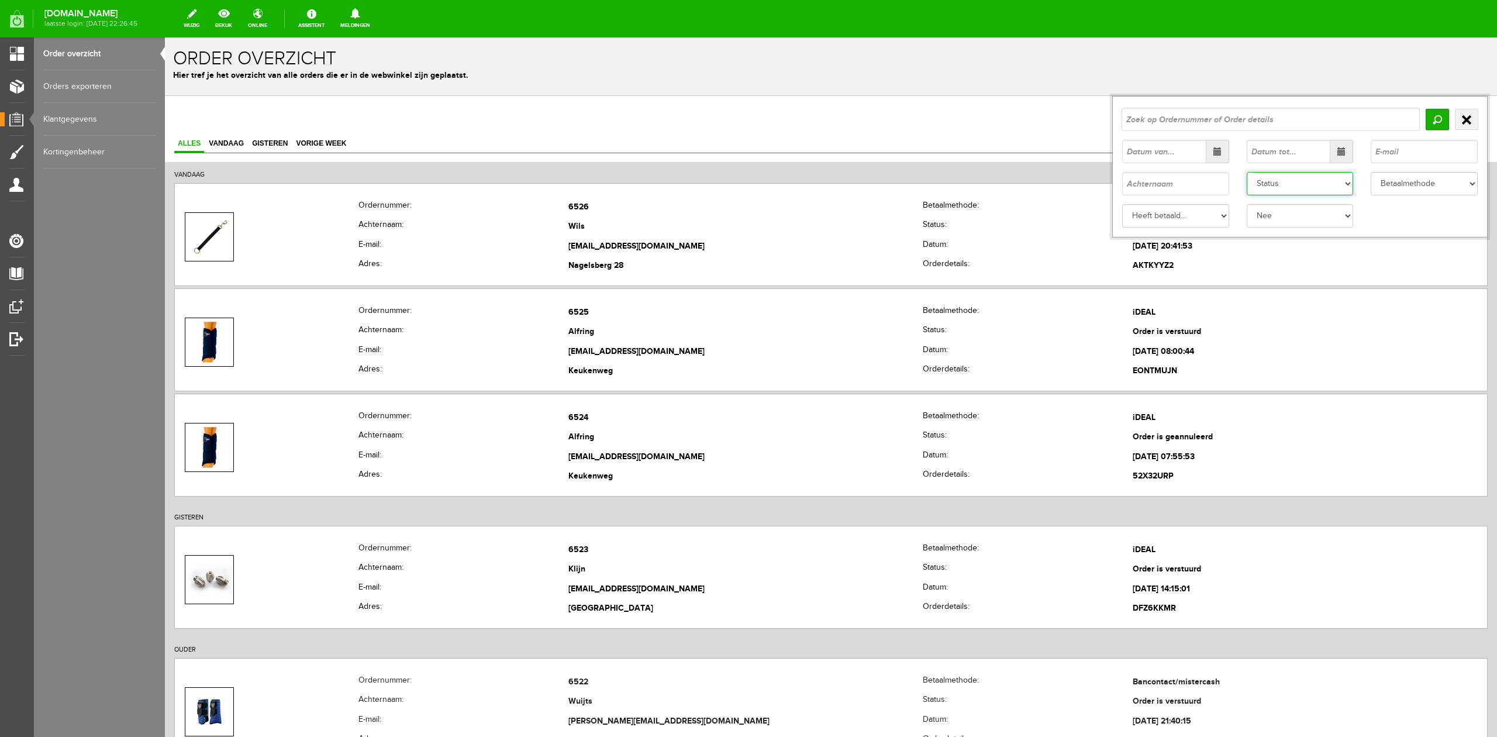
click at [1338, 178] on select "Status Order niet afgerond Nieuw Order in behandeling Wacht op leverancier Wach…" at bounding box center [1299, 183] width 107 height 23
click at [1246, 172] on select "Status Order niet afgerond Nieuw Order in behandeling Wacht op leverancier Wach…" at bounding box center [1299, 183] width 107 height 23
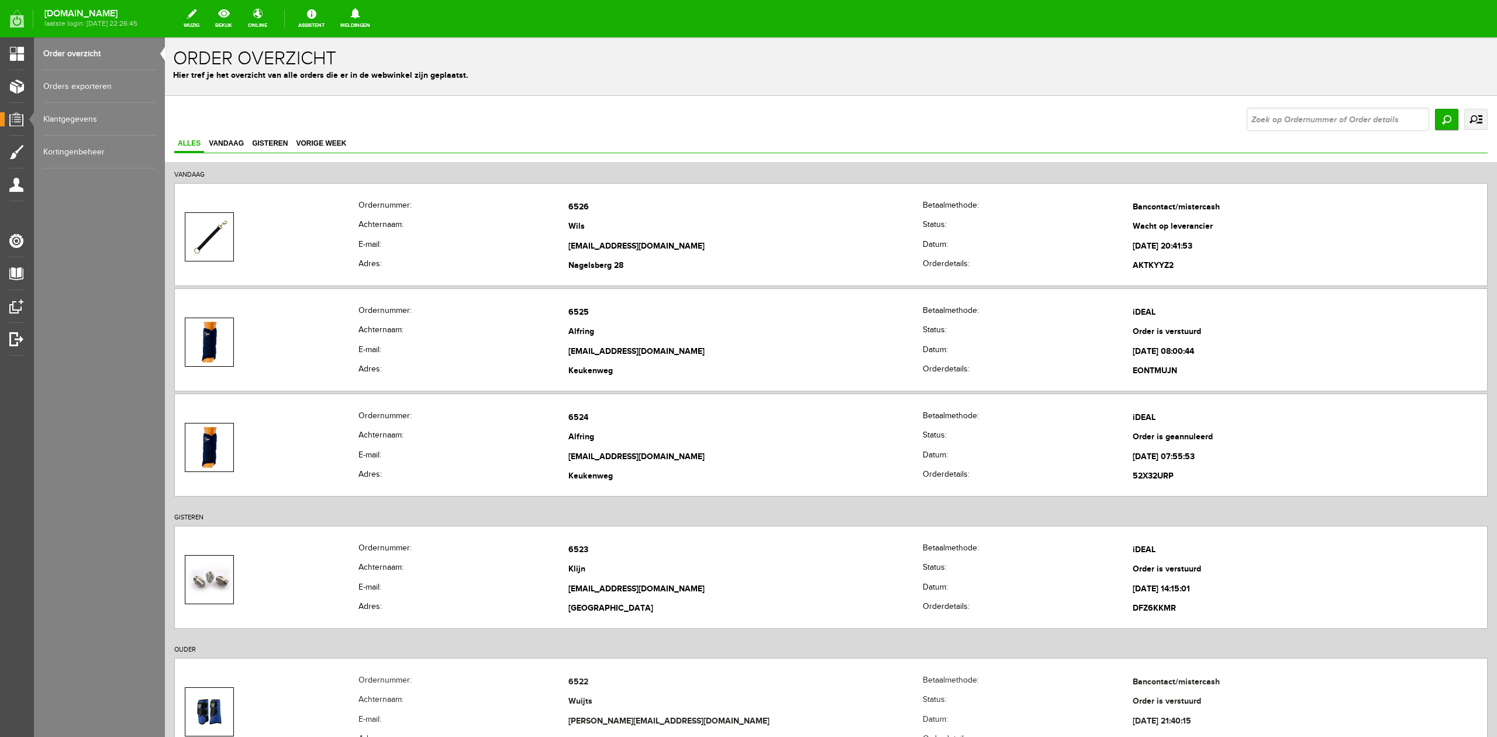
click at [1435, 127] on input "Zoeken" at bounding box center [1446, 119] width 23 height 21
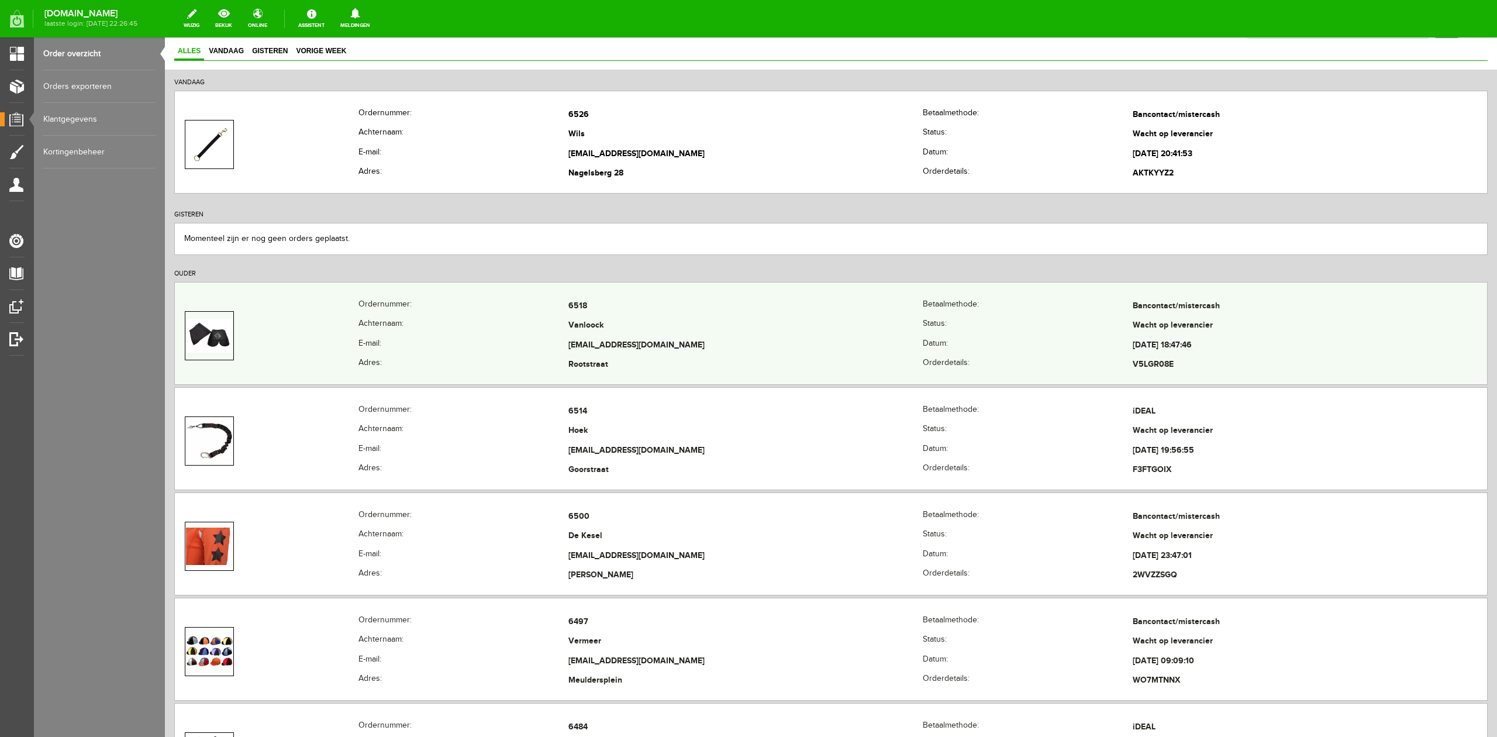
scroll to position [285, 0]
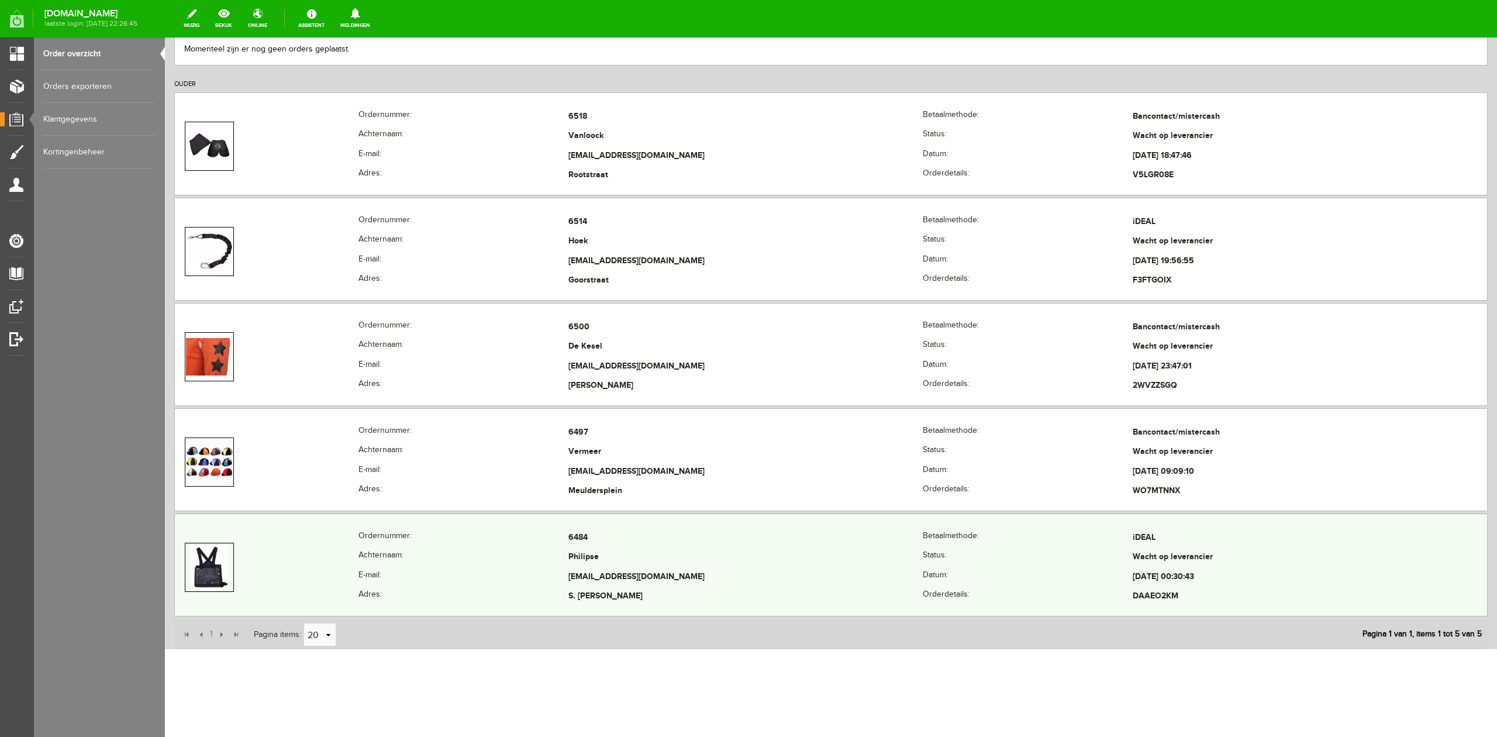
click at [522, 551] on th "Achternaam:" at bounding box center [463, 558] width 210 height 20
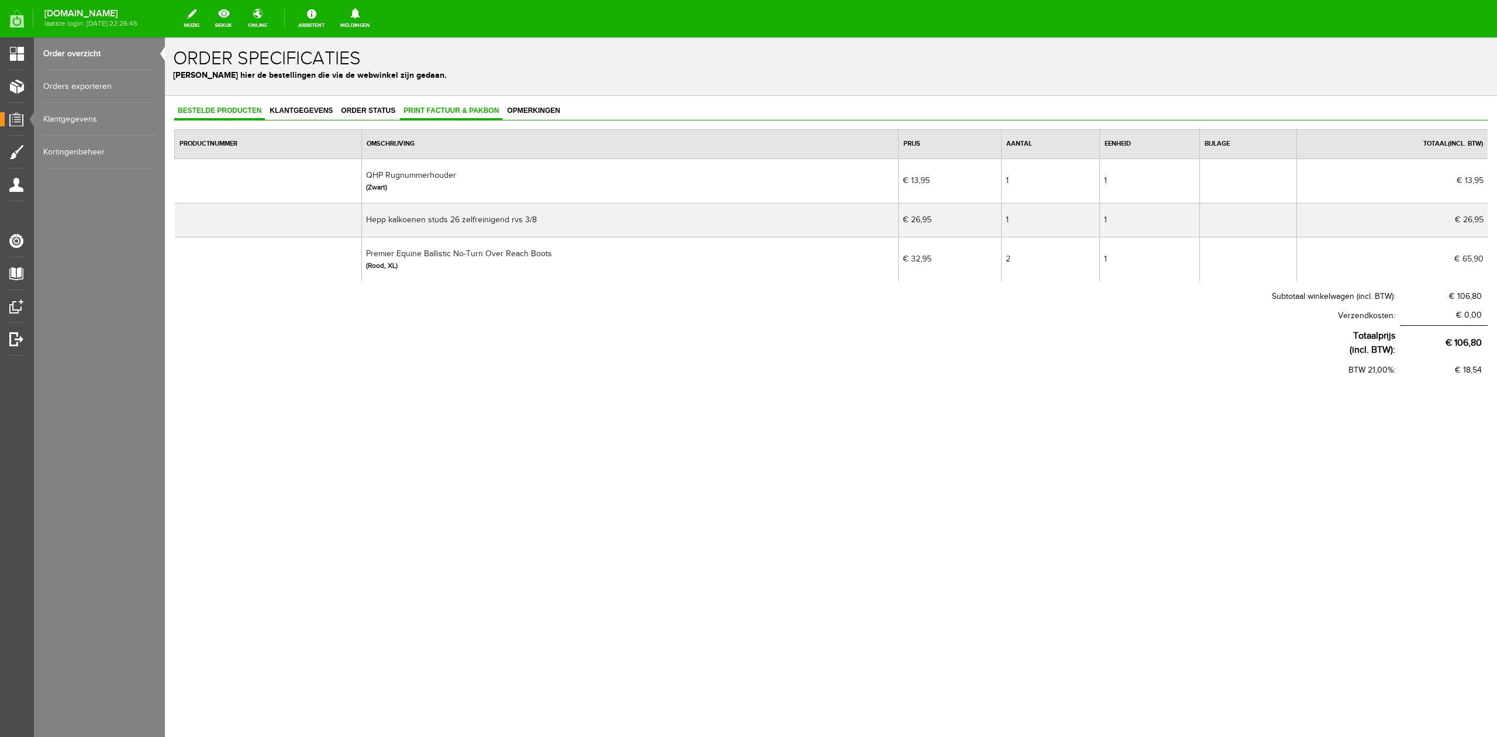
click at [490, 115] on link "Print factuur & pakbon" at bounding box center [451, 111] width 102 height 17
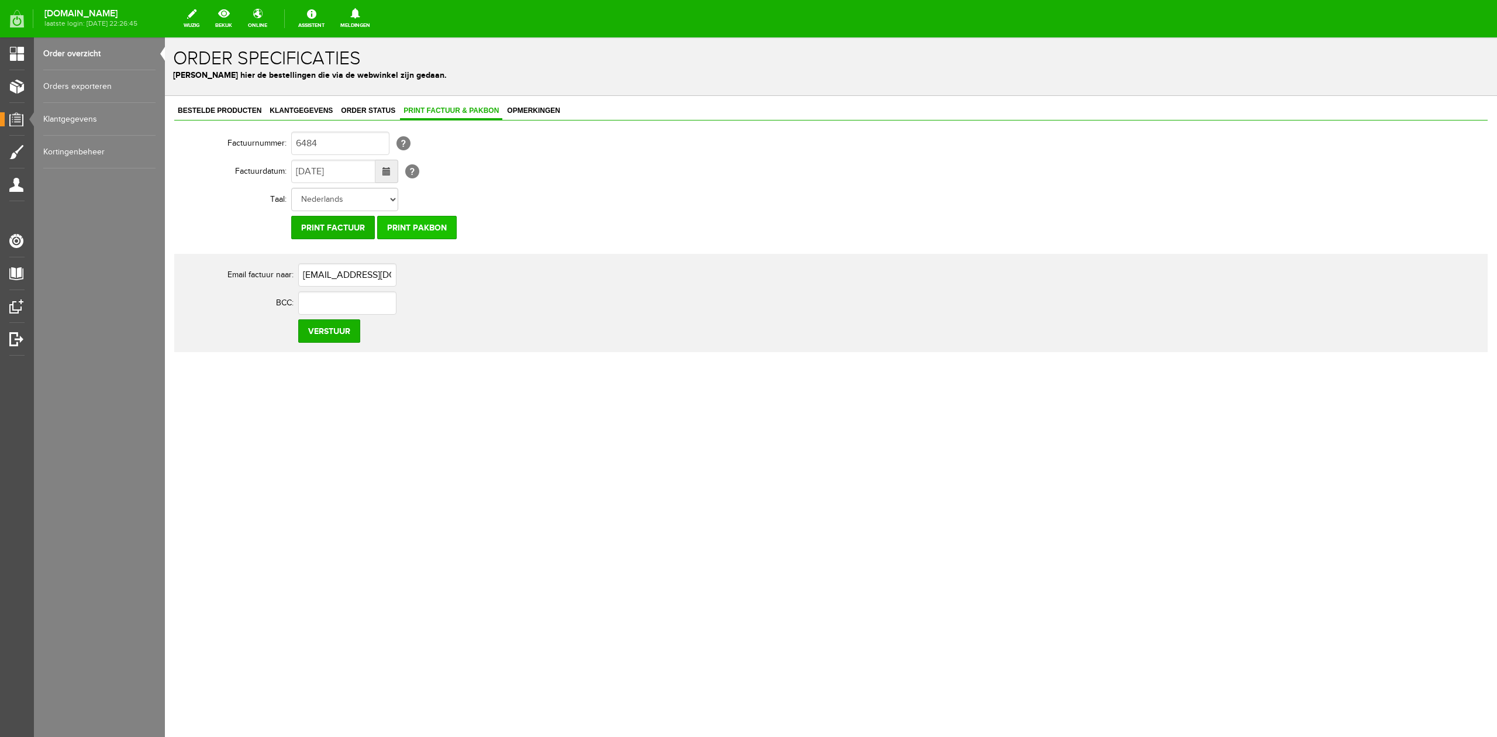
click at [436, 227] on input "Print pakbon" at bounding box center [417, 227] width 80 height 23
click at [247, 99] on div "Bestelde producten Klantgegevens Order status Print factuur & pakbon Opmerkinge…" at bounding box center [831, 268] width 1332 height 344
click at [241, 106] on span "Bestelde producten" at bounding box center [219, 110] width 91 height 8
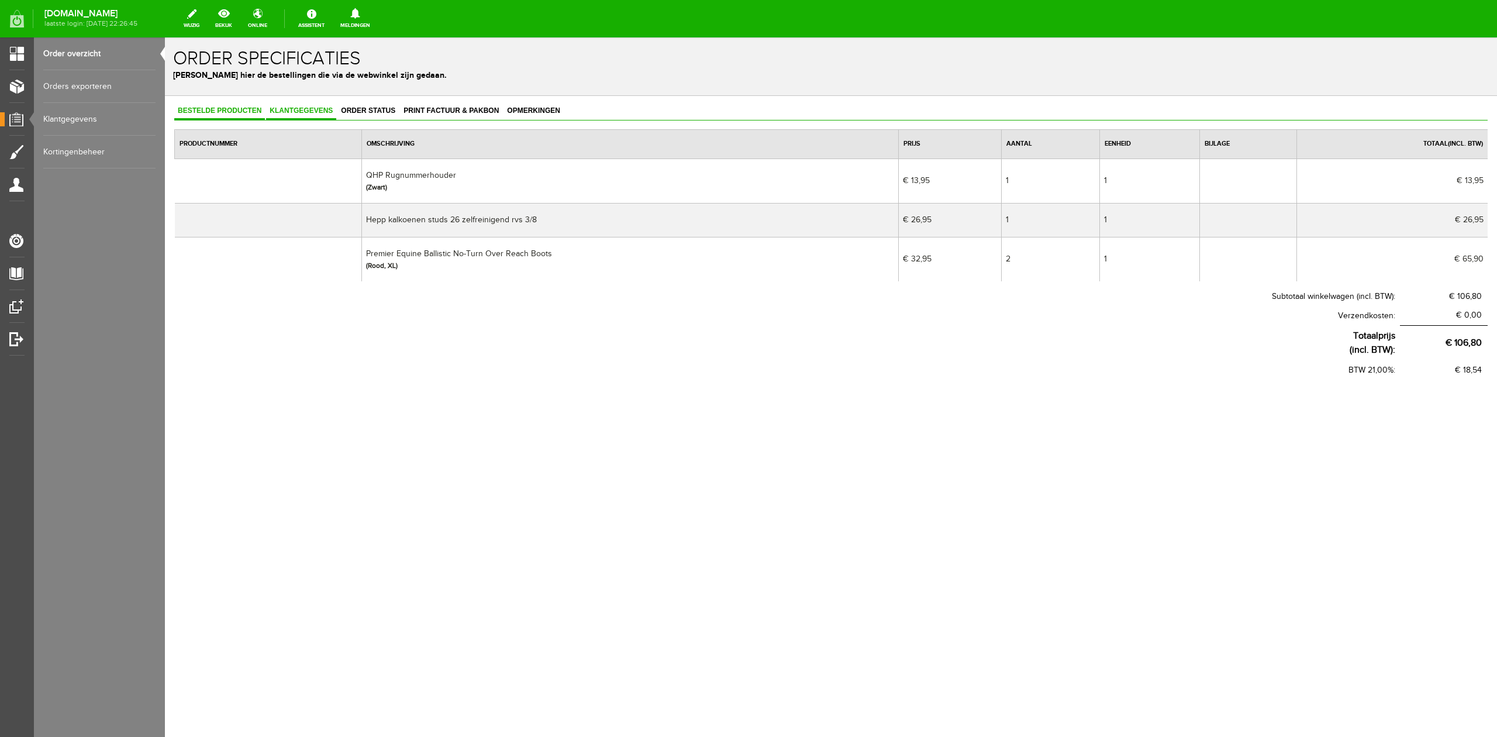
click at [317, 118] on link "Klantgegevens" at bounding box center [301, 111] width 70 height 17
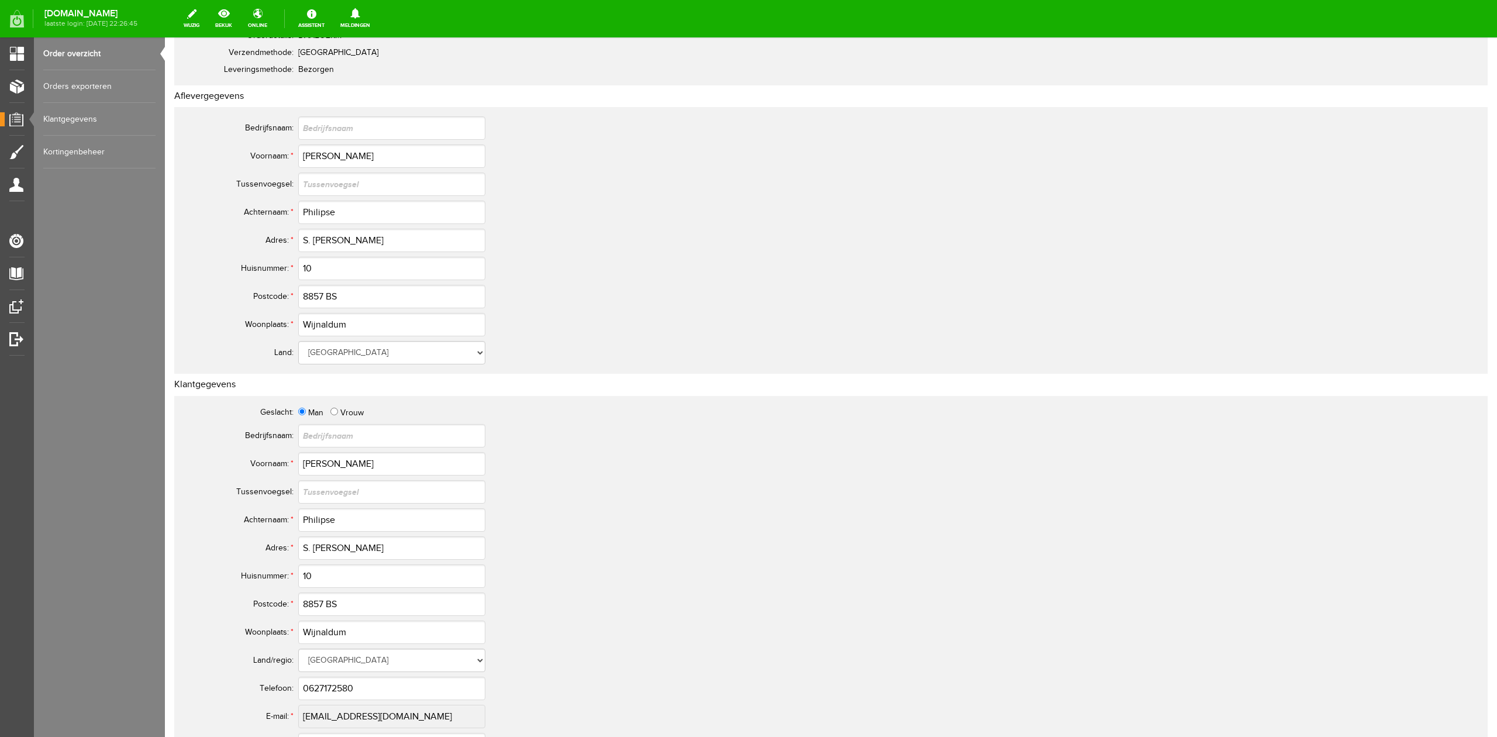
scroll to position [234, 0]
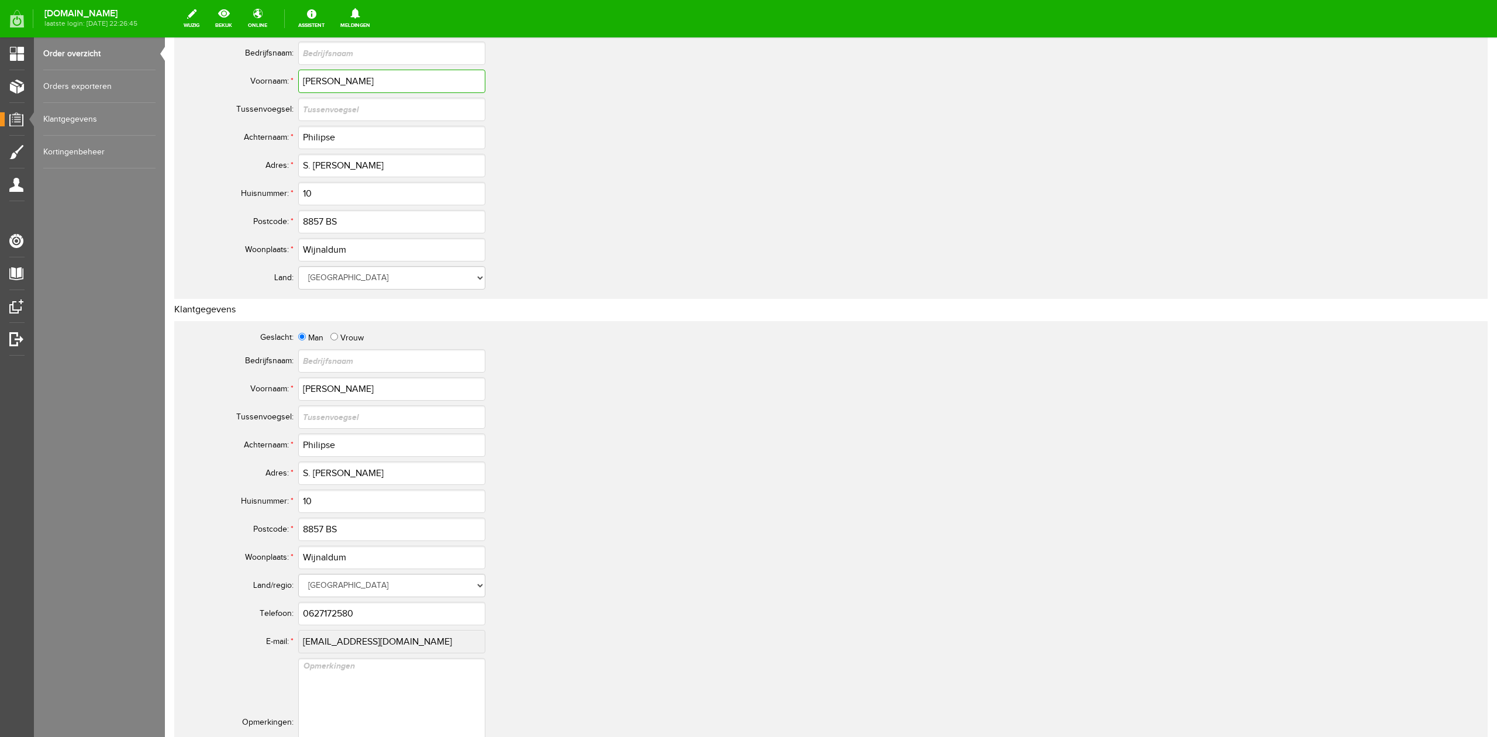
click at [319, 85] on input "[PERSON_NAME]" at bounding box center [391, 81] width 187 height 23
drag, startPoint x: 324, startPoint y: 153, endPoint x: 323, endPoint y: 144, distance: 8.8
click at [324, 153] on td "S. [PERSON_NAME]" at bounding box center [520, 165] width 444 height 28
click at [323, 143] on input "Philipse" at bounding box center [391, 137] width 187 height 23
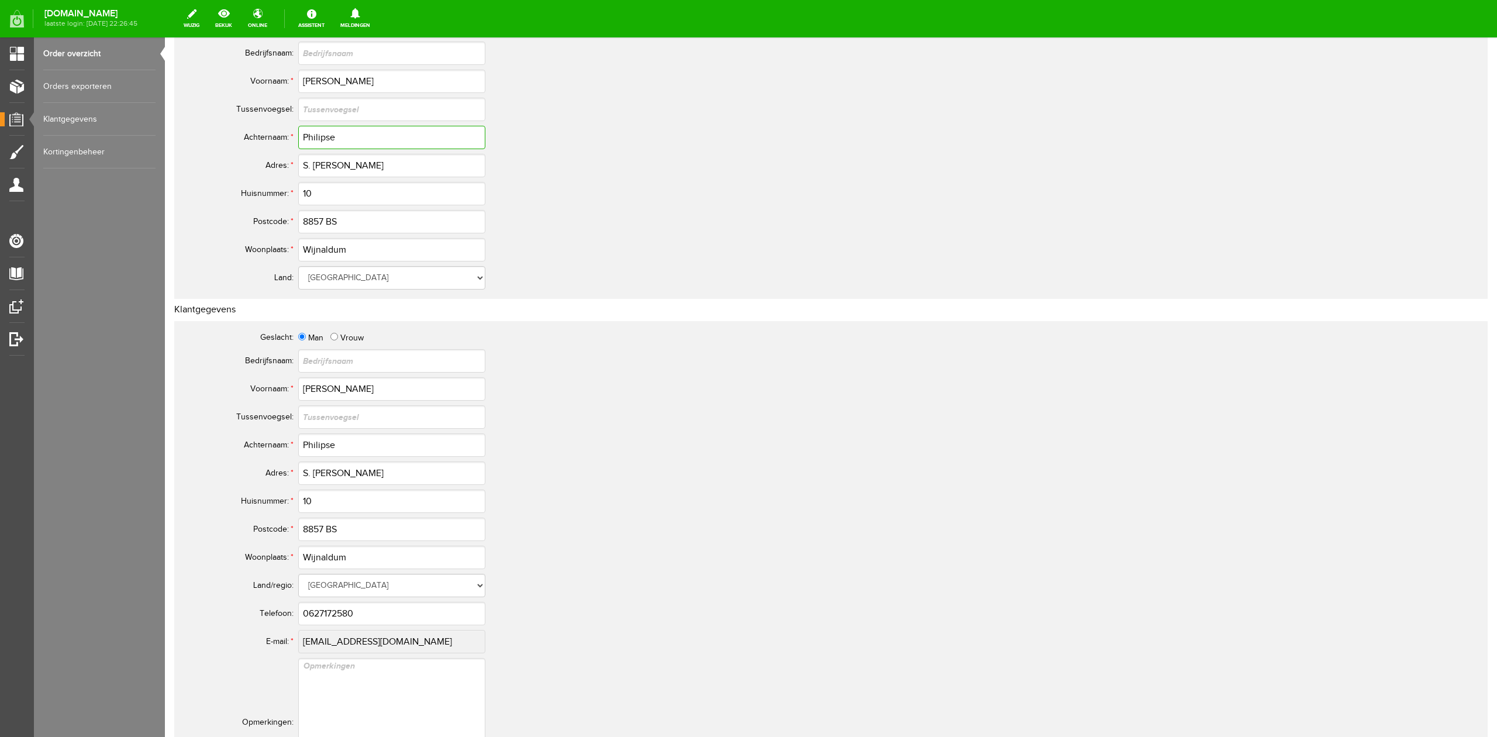
click at [323, 143] on input "Philipse" at bounding box center [391, 137] width 187 height 23
click at [325, 223] on input "8857 BS" at bounding box center [391, 221] width 187 height 23
click at [312, 600] on td "0627172580" at bounding box center [520, 613] width 444 height 28
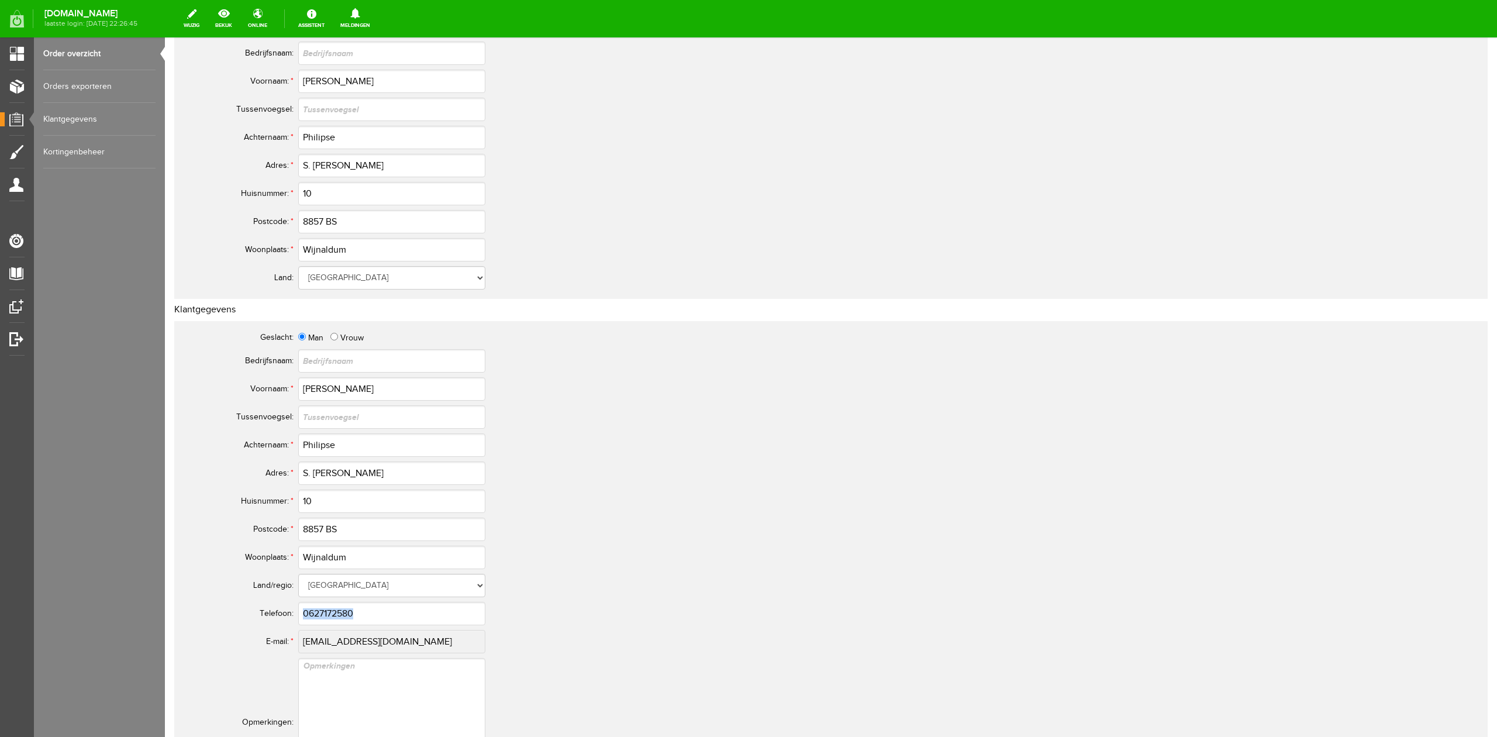
click at [312, 600] on td "0627172580" at bounding box center [520, 613] width 444 height 28
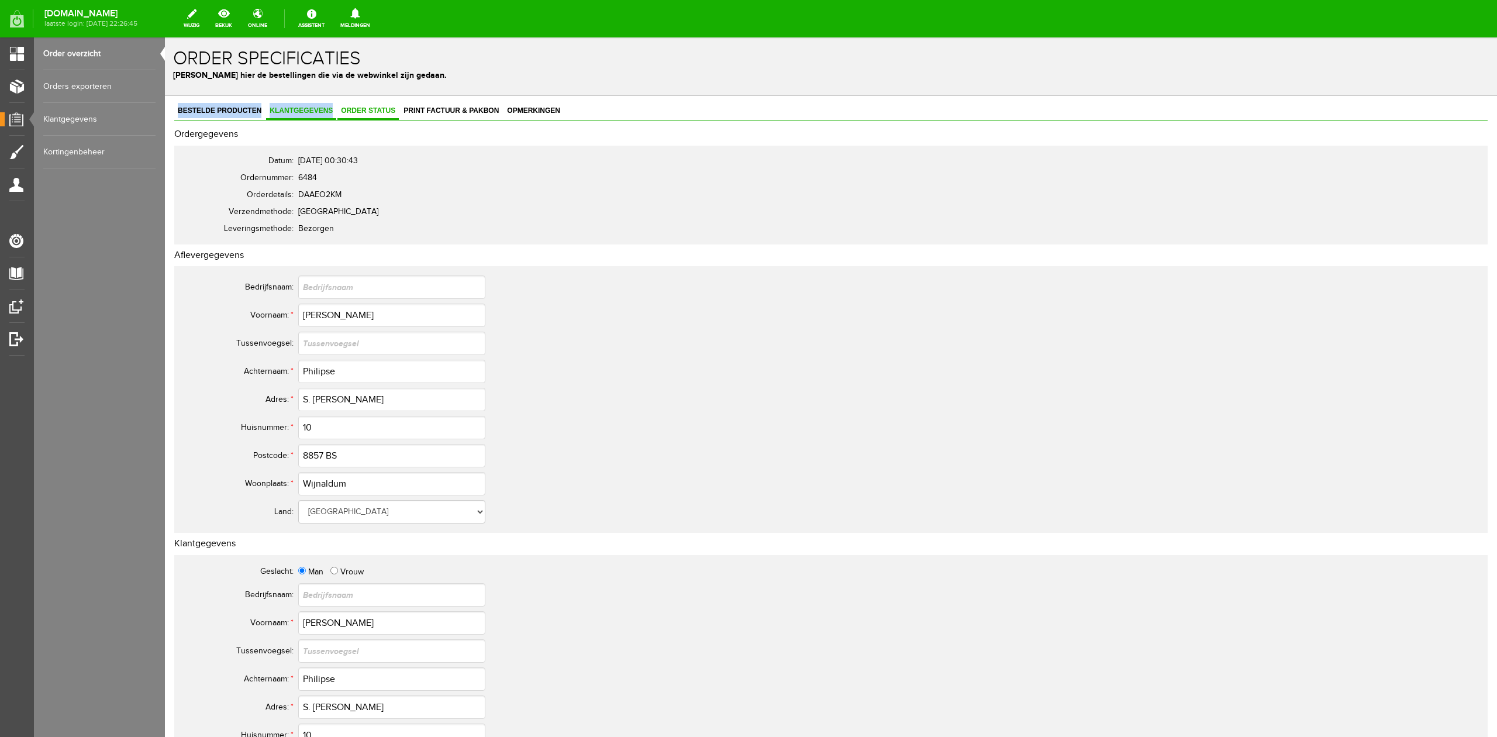
click at [365, 103] on div "Bestelde producten Klantgegevens Order status Print factuur & pakbon Opmerkinge…" at bounding box center [831, 623] width 1332 height 1054
click at [366, 117] on link "Order status" at bounding box center [367, 111] width 61 height 17
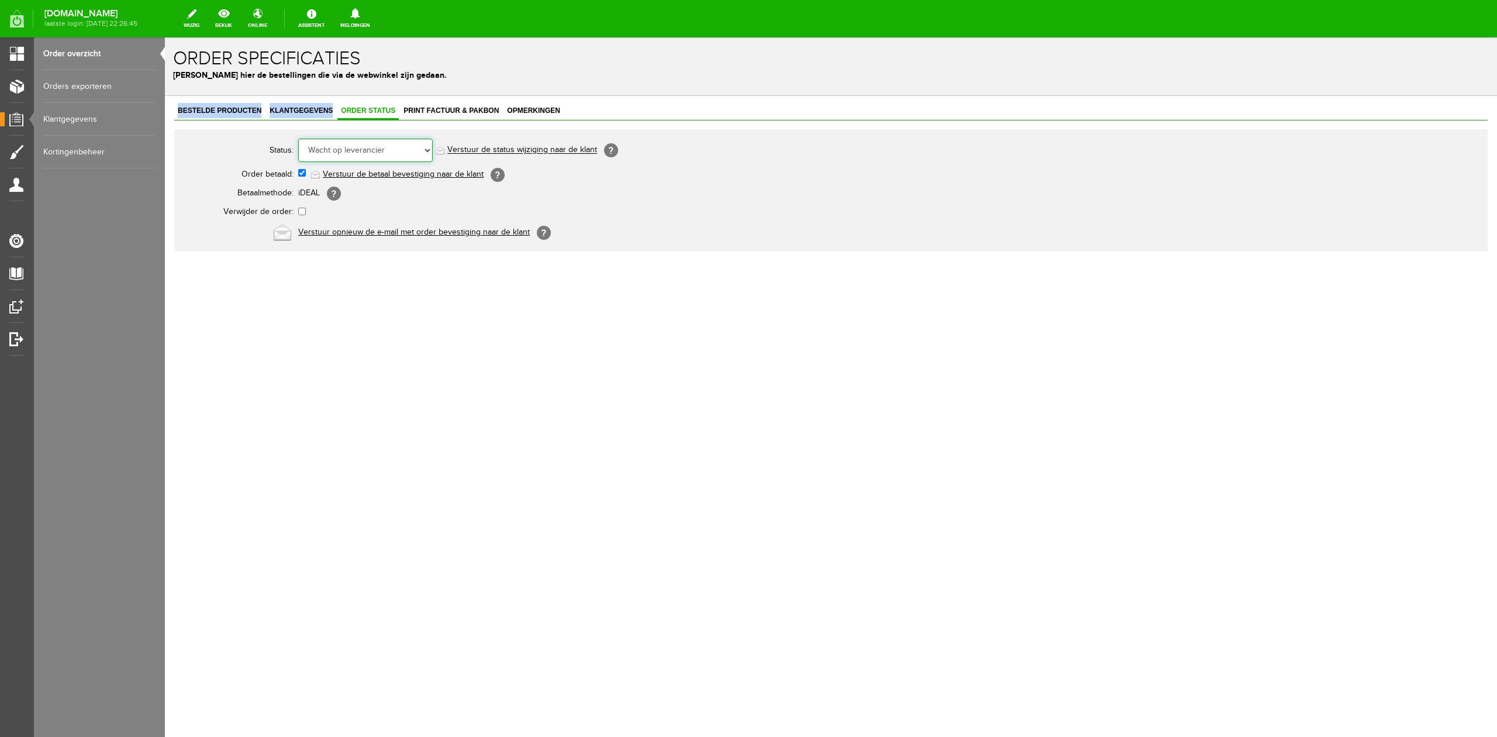
click at [365, 139] on select "Order niet afgerond Nieuw Order in behandeling Wacht op leverancier Wacht op be…" at bounding box center [365, 150] width 134 height 23
select select "5"
click at [298, 139] on select "Order niet afgerond Nieuw Order in behandeling Wacht op leverancier Wacht op be…" at bounding box center [365, 150] width 134 height 23
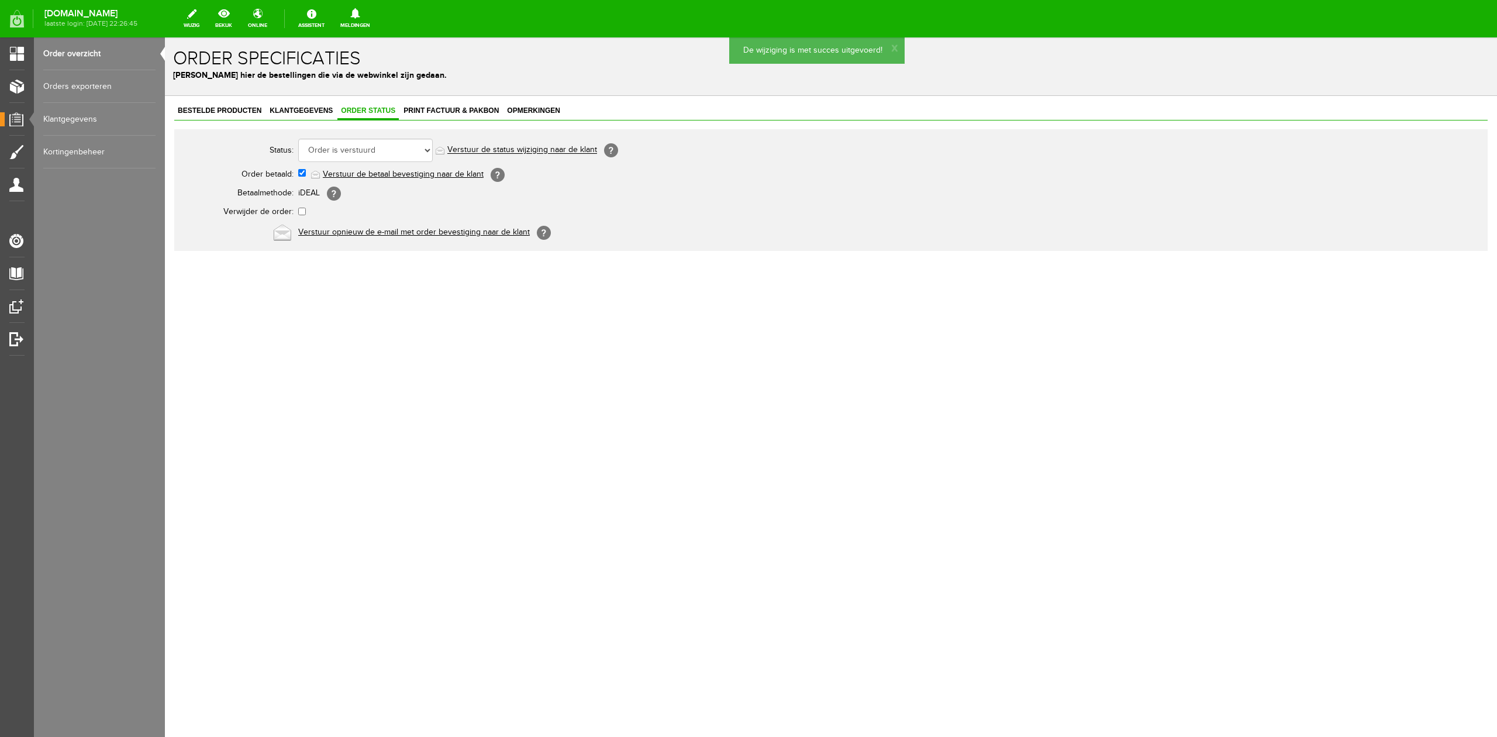
click at [557, 153] on link "Verstuur de status wijziging naar de klant" at bounding box center [522, 150] width 150 height 9
click at [258, 95] on div "Order specificaties Beheer hier de bestellingen die via de webwinkel zijn gedaa…" at bounding box center [831, 66] width 1332 height 58
click at [248, 102] on div "Bestelde producten Klantgegevens Order status Print factuur & pakbon Opmerkinge…" at bounding box center [831, 217] width 1332 height 243
click at [239, 108] on span "Bestelde producten" at bounding box center [219, 110] width 91 height 8
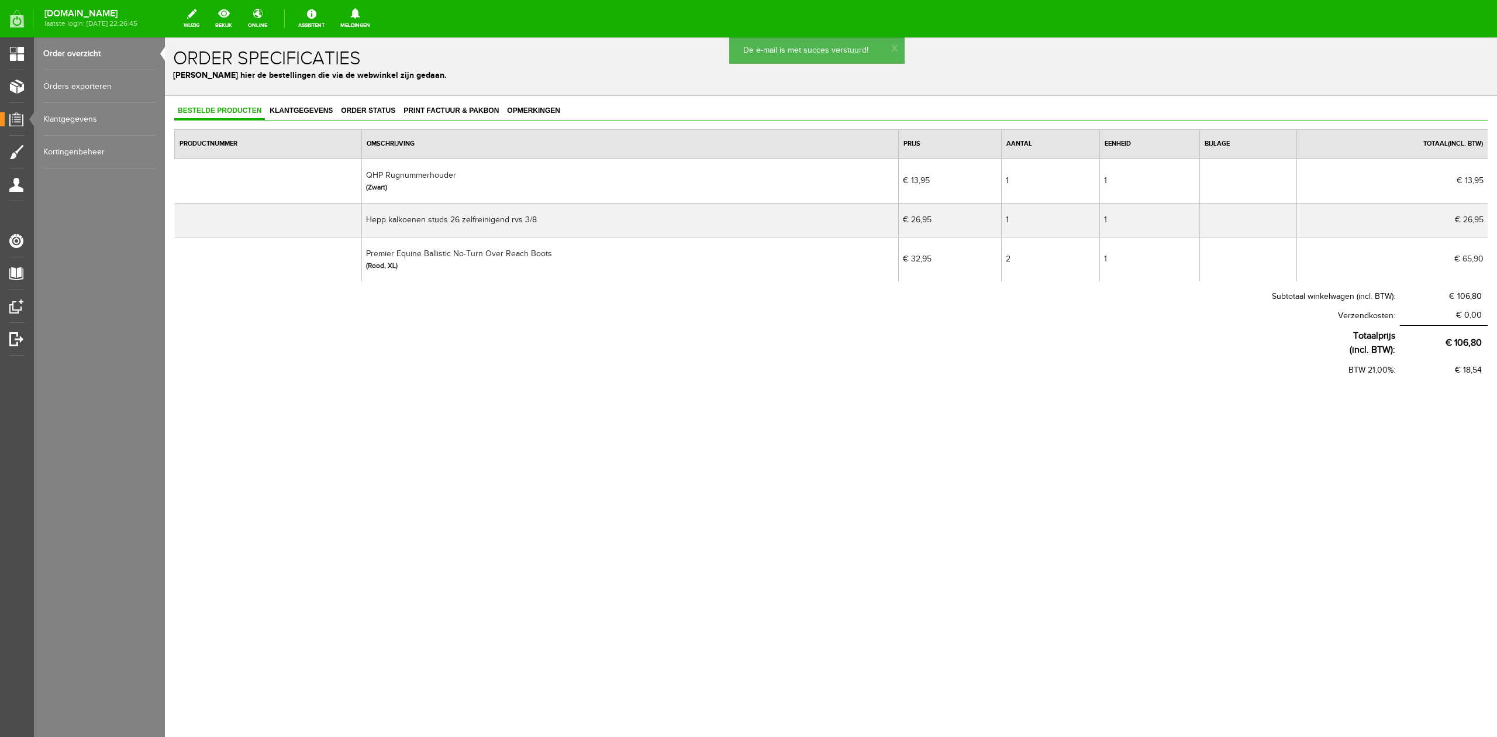
click at [90, 57] on link "Order overzicht" at bounding box center [99, 53] width 112 height 33
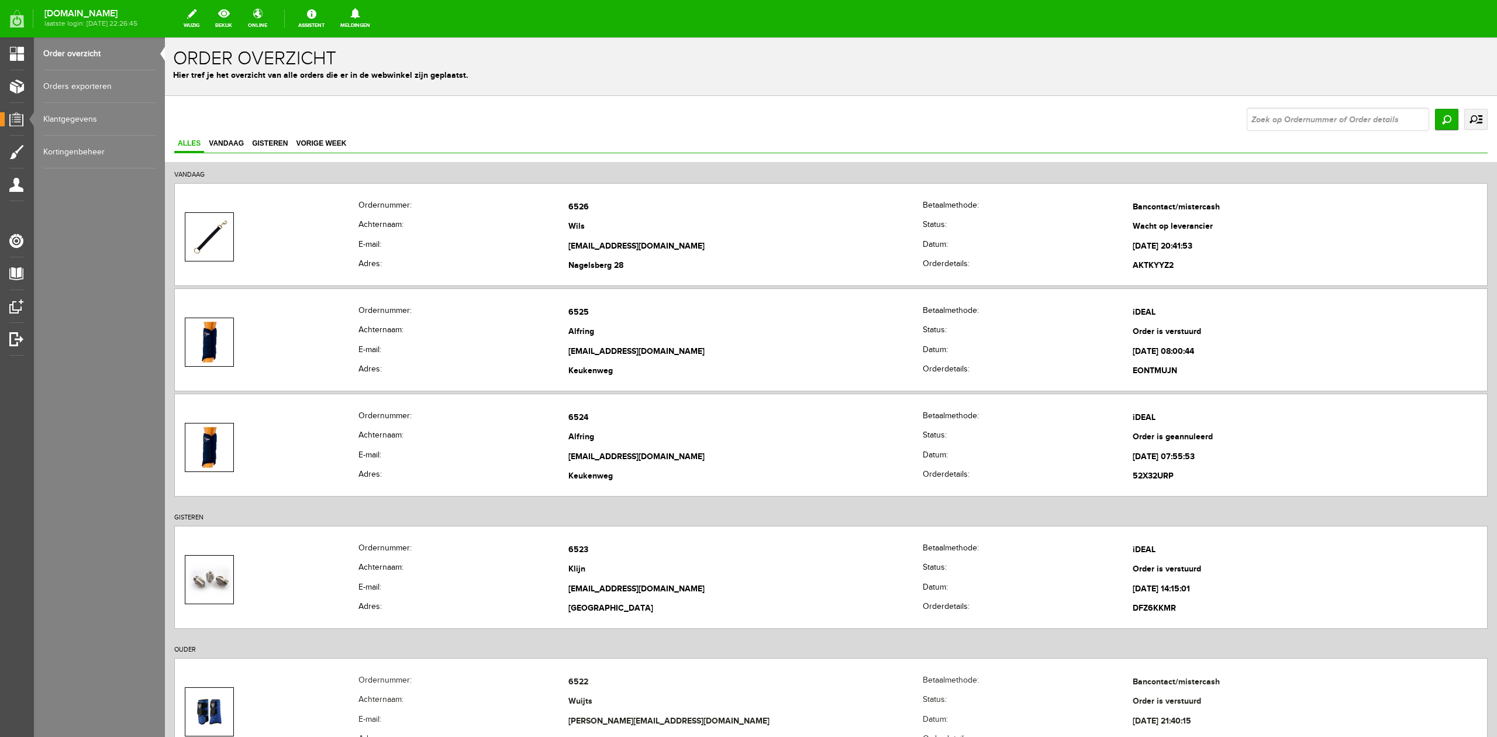
click at [1471, 123] on link "uitgebreid zoeken" at bounding box center [1475, 119] width 23 height 21
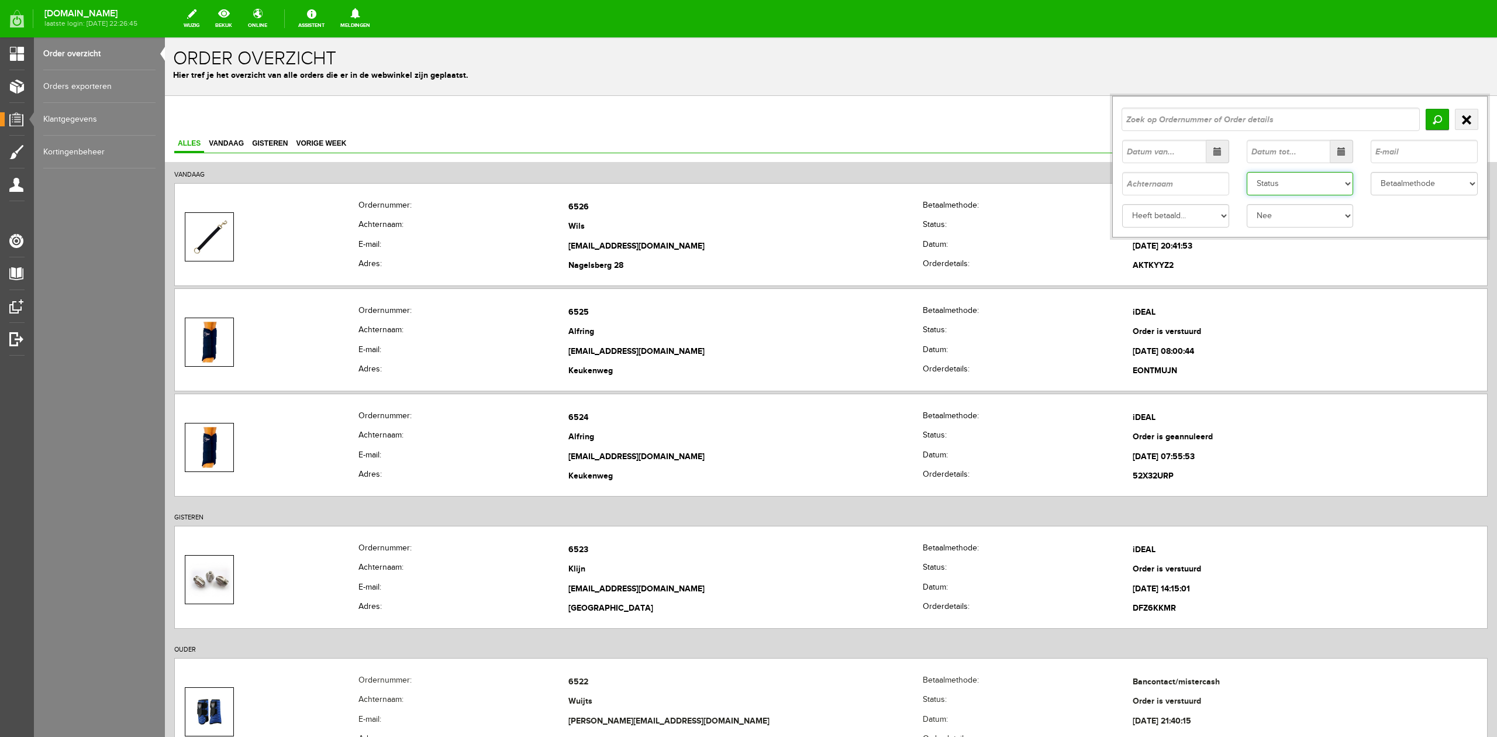
click at [1306, 185] on select "Status Order niet afgerond Nieuw Order in behandeling Wacht op leverancier Wach…" at bounding box center [1299, 183] width 107 height 23
click at [1246, 172] on select "Status Order niet afgerond Nieuw Order in behandeling Wacht op leverancier Wach…" at bounding box center [1299, 183] width 107 height 23
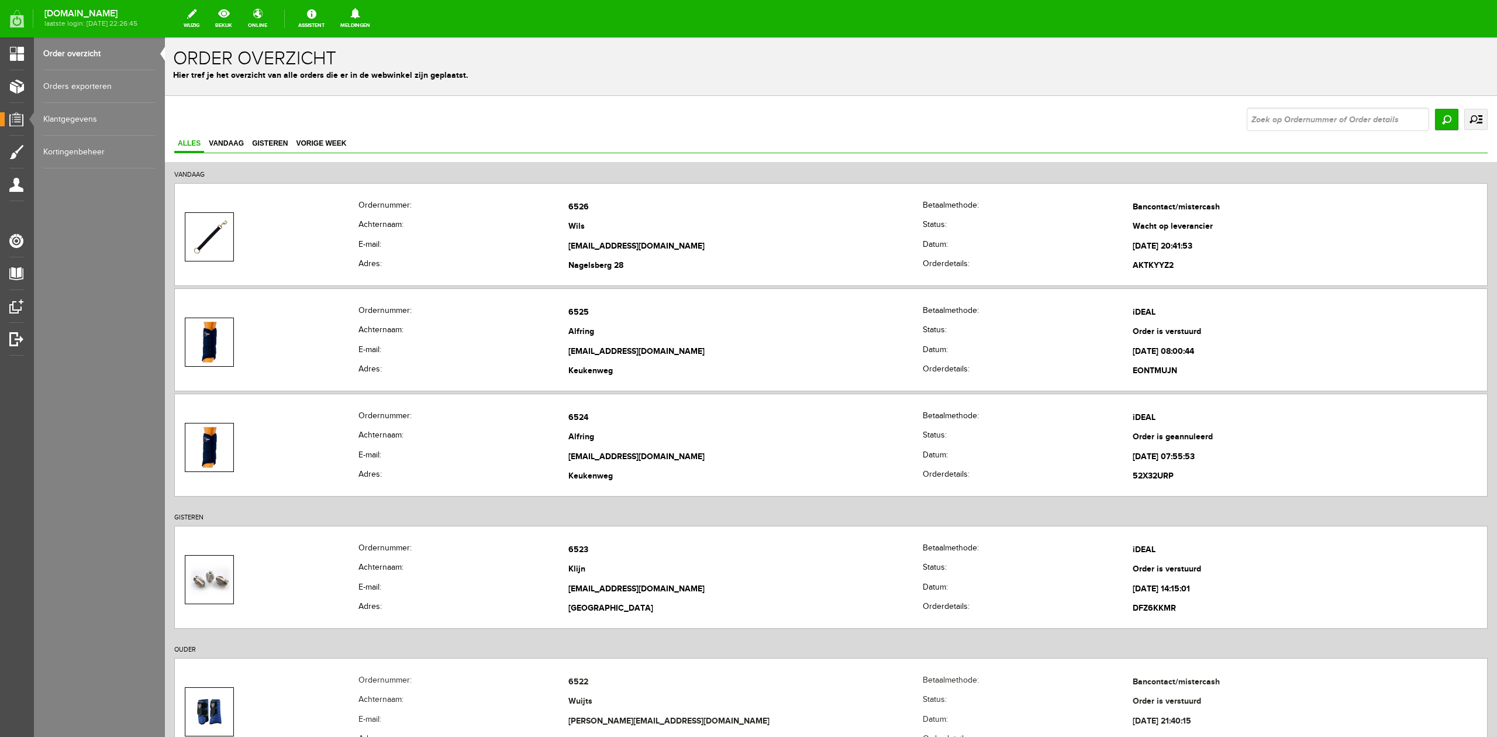
click at [1464, 123] on link "uitgebreid zoeken" at bounding box center [1475, 119] width 23 height 21
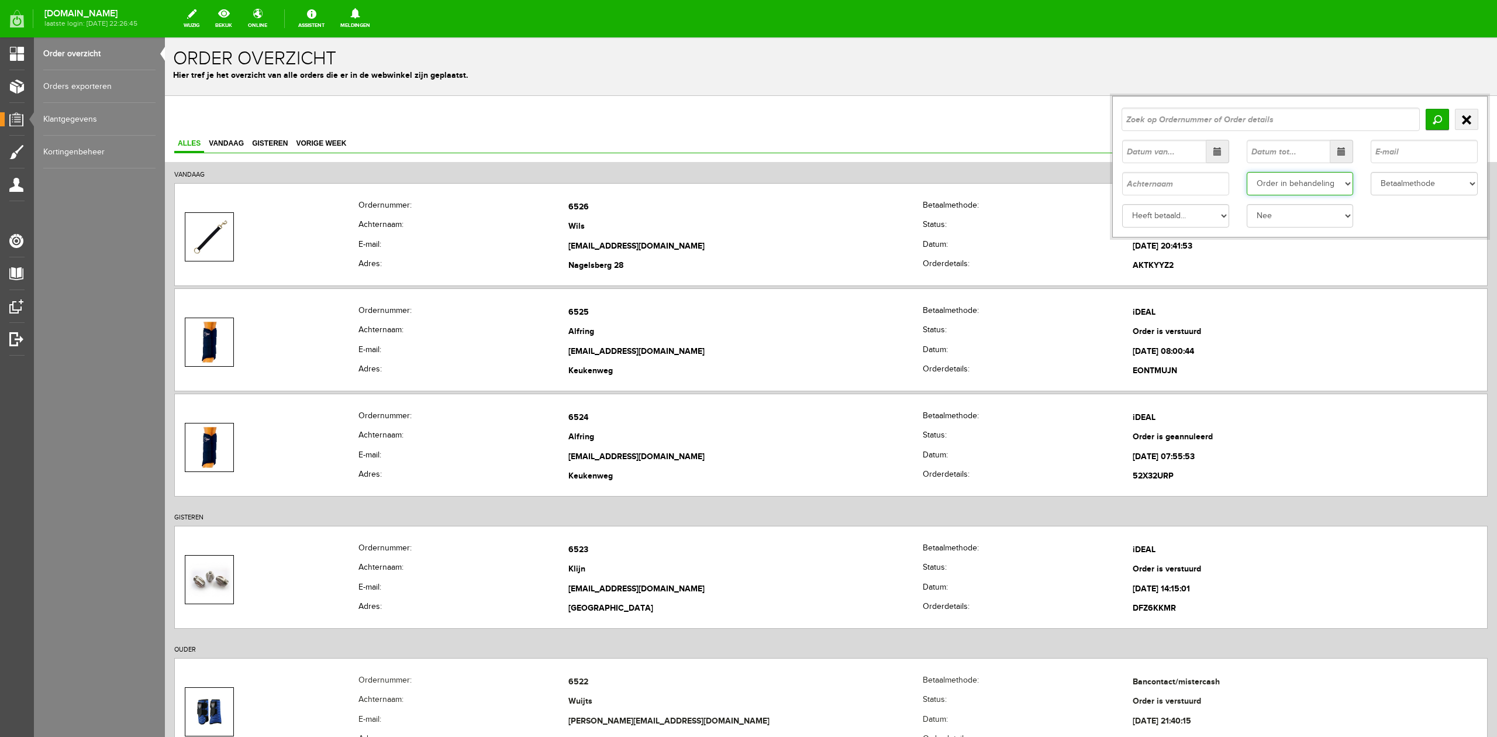
click at [1281, 189] on select "Status Order niet afgerond Nieuw Order in behandeling Wacht op leverancier Wach…" at bounding box center [1299, 183] width 107 height 23
click at [1246, 172] on select "Status Order niet afgerond Nieuw Order in behandeling Wacht op leverancier Wach…" at bounding box center [1299, 183] width 107 height 23
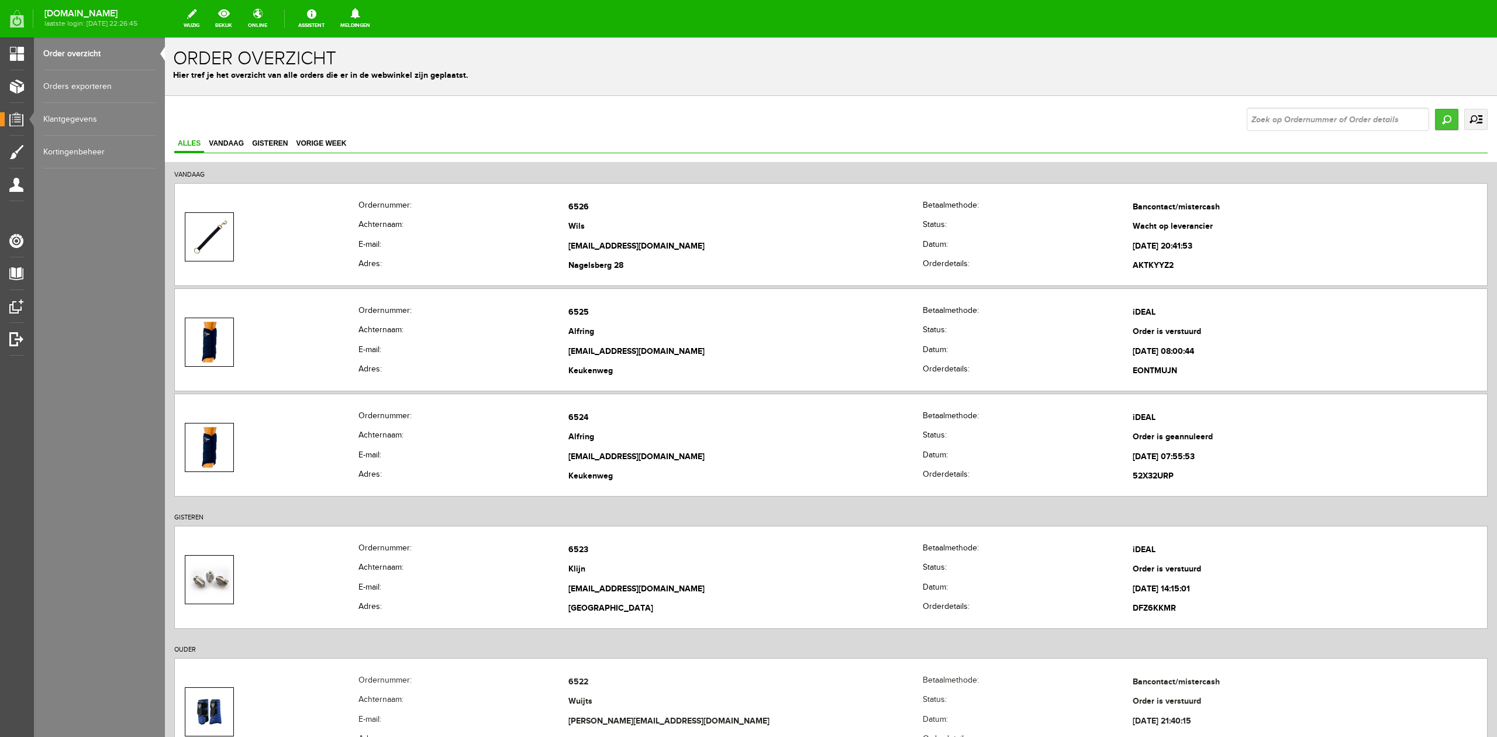
click at [1435, 126] on input "Zoeken" at bounding box center [1446, 119] width 23 height 21
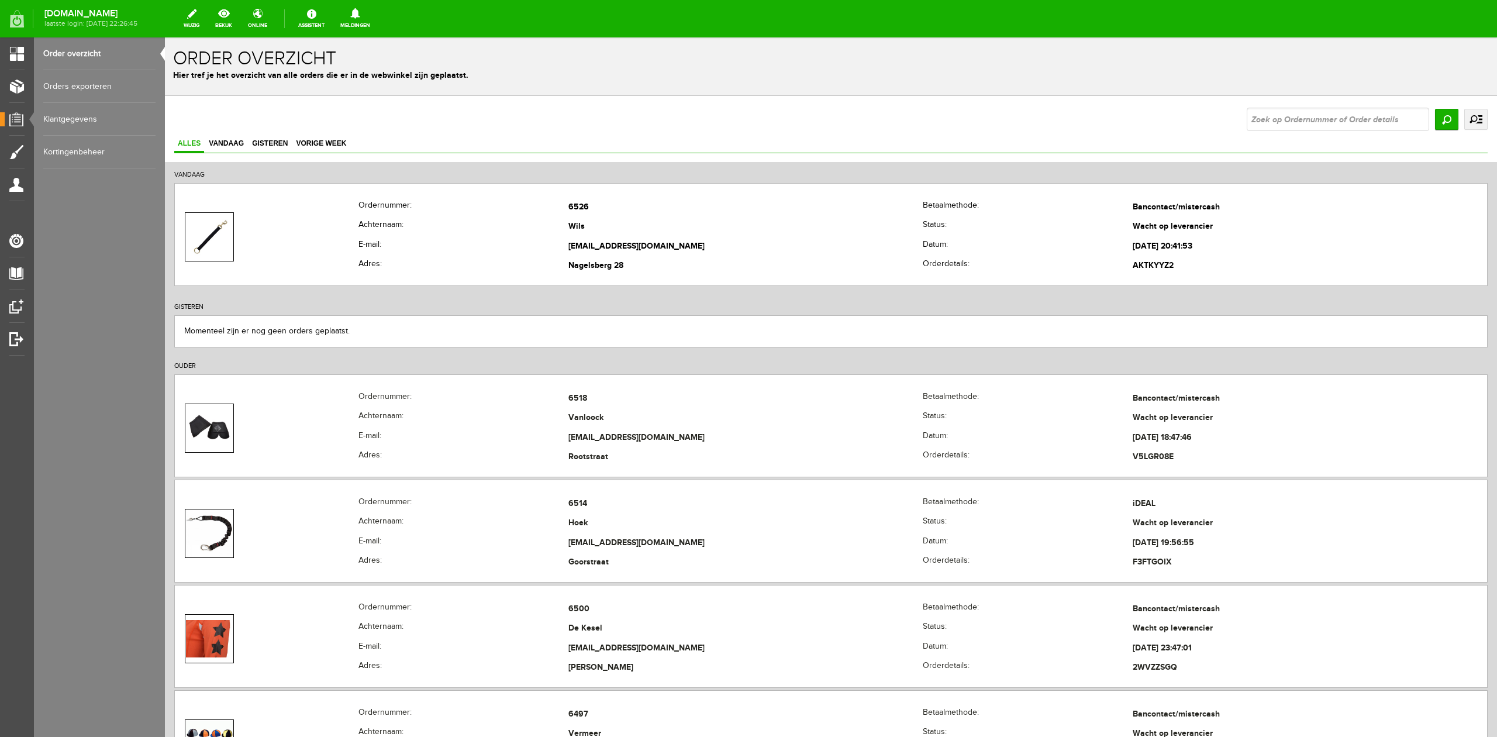
click at [1464, 116] on link "uitgebreid zoeken" at bounding box center [1475, 119] width 23 height 21
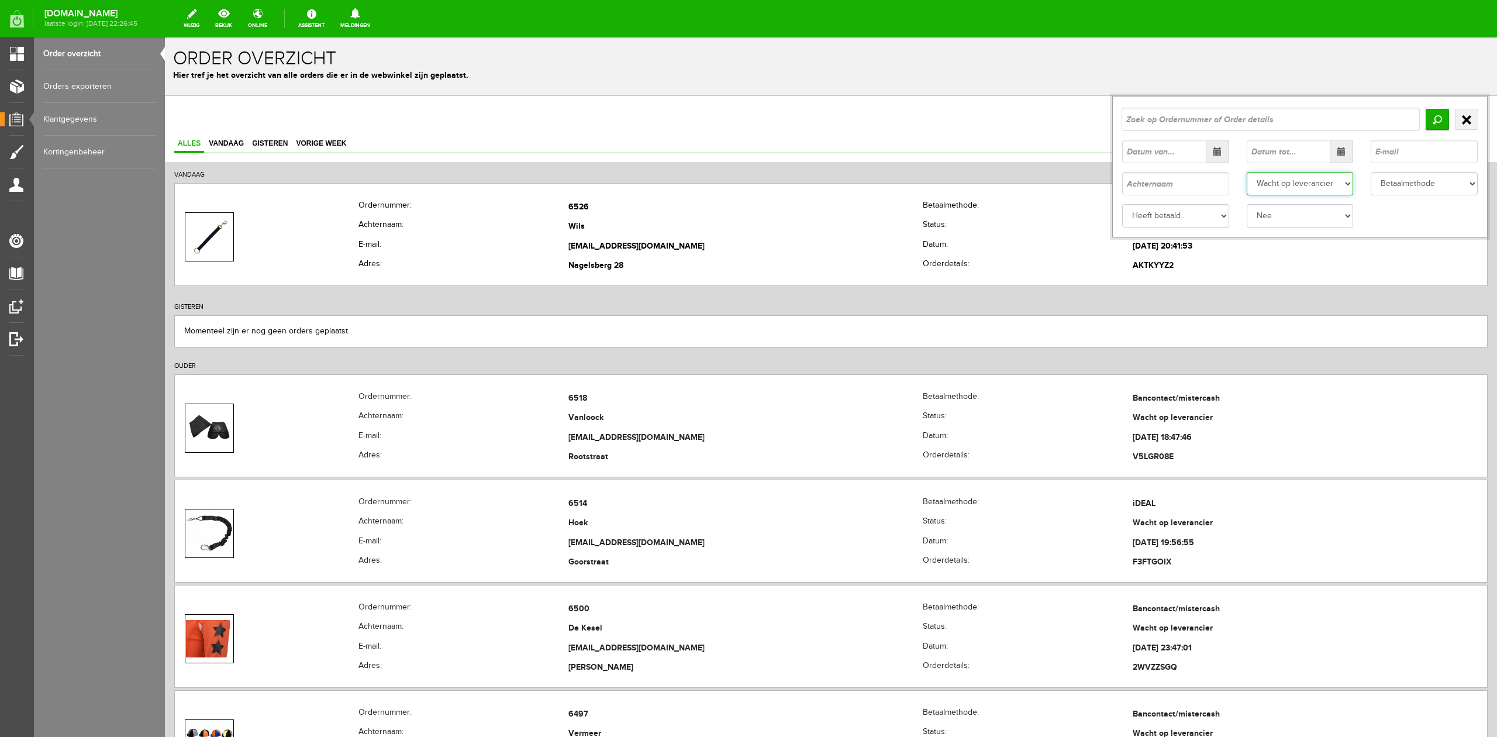
click at [1294, 192] on select "Status Order niet afgerond Nieuw Order in behandeling Wacht op leverancier Wach…" at bounding box center [1299, 183] width 107 height 23
click at [1246, 172] on select "Status Order niet afgerond Nieuw Order in behandeling Wacht op leverancier Wach…" at bounding box center [1299, 183] width 107 height 23
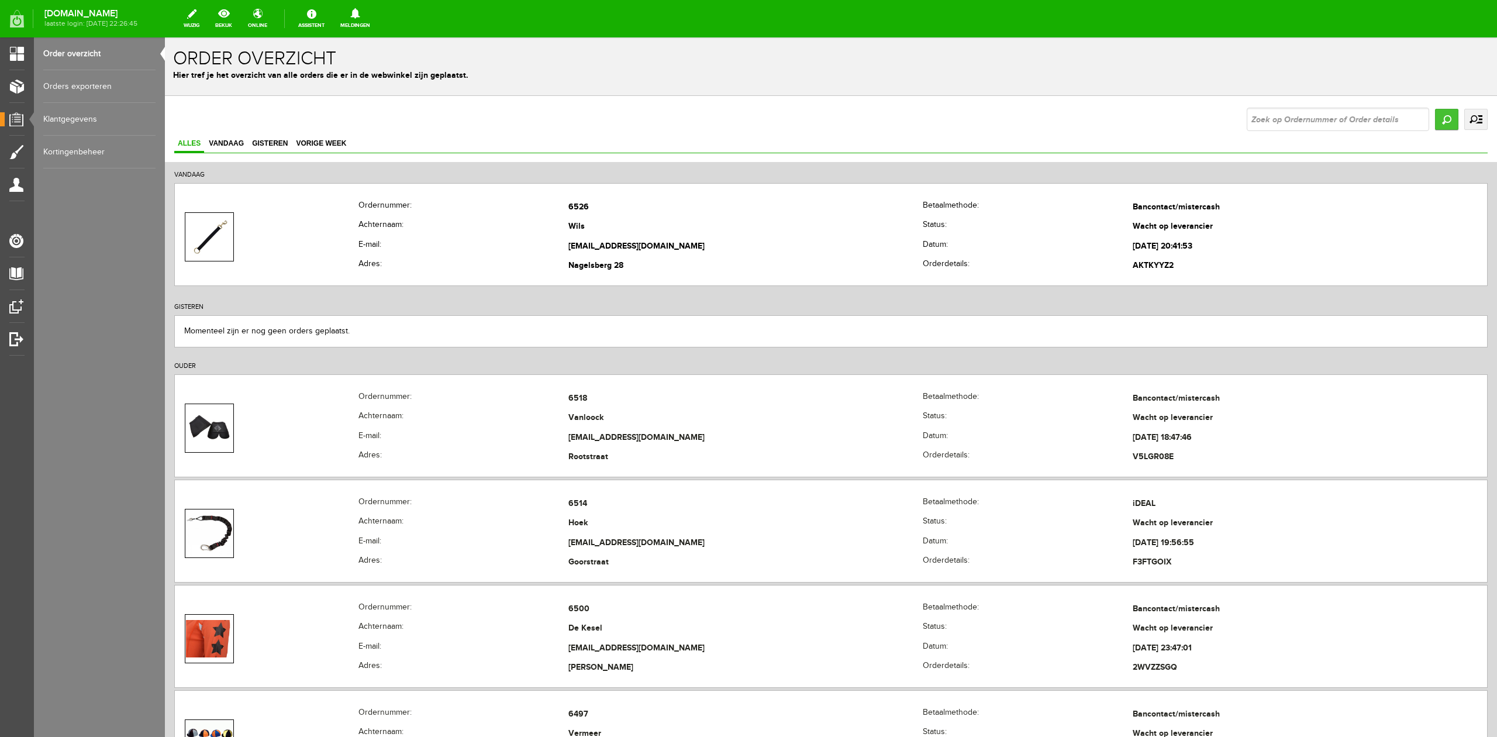
click at [1439, 125] on input "Zoeken" at bounding box center [1446, 119] width 23 height 21
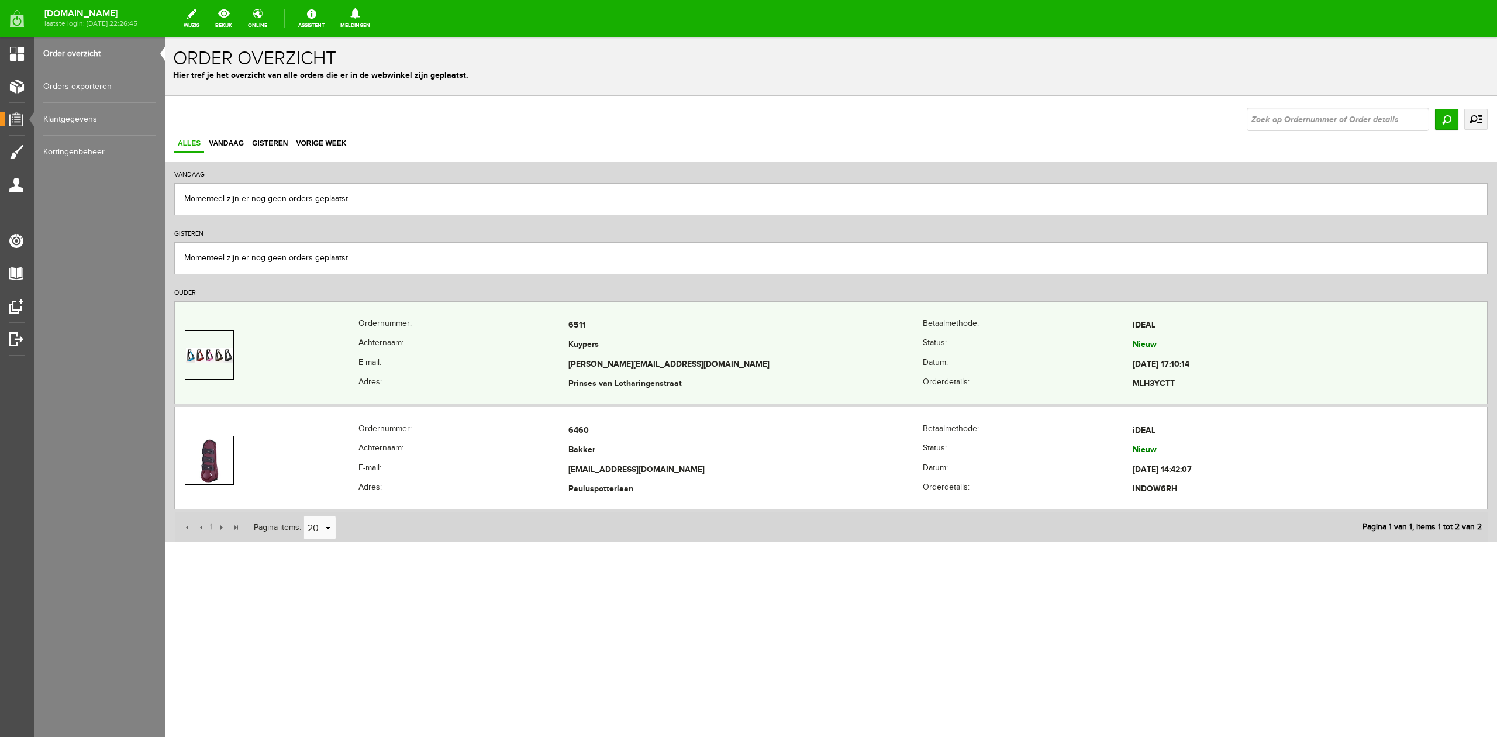
click at [821, 372] on td "[PERSON_NAME][EMAIL_ADDRESS][DOMAIN_NAME]" at bounding box center [745, 365] width 354 height 20
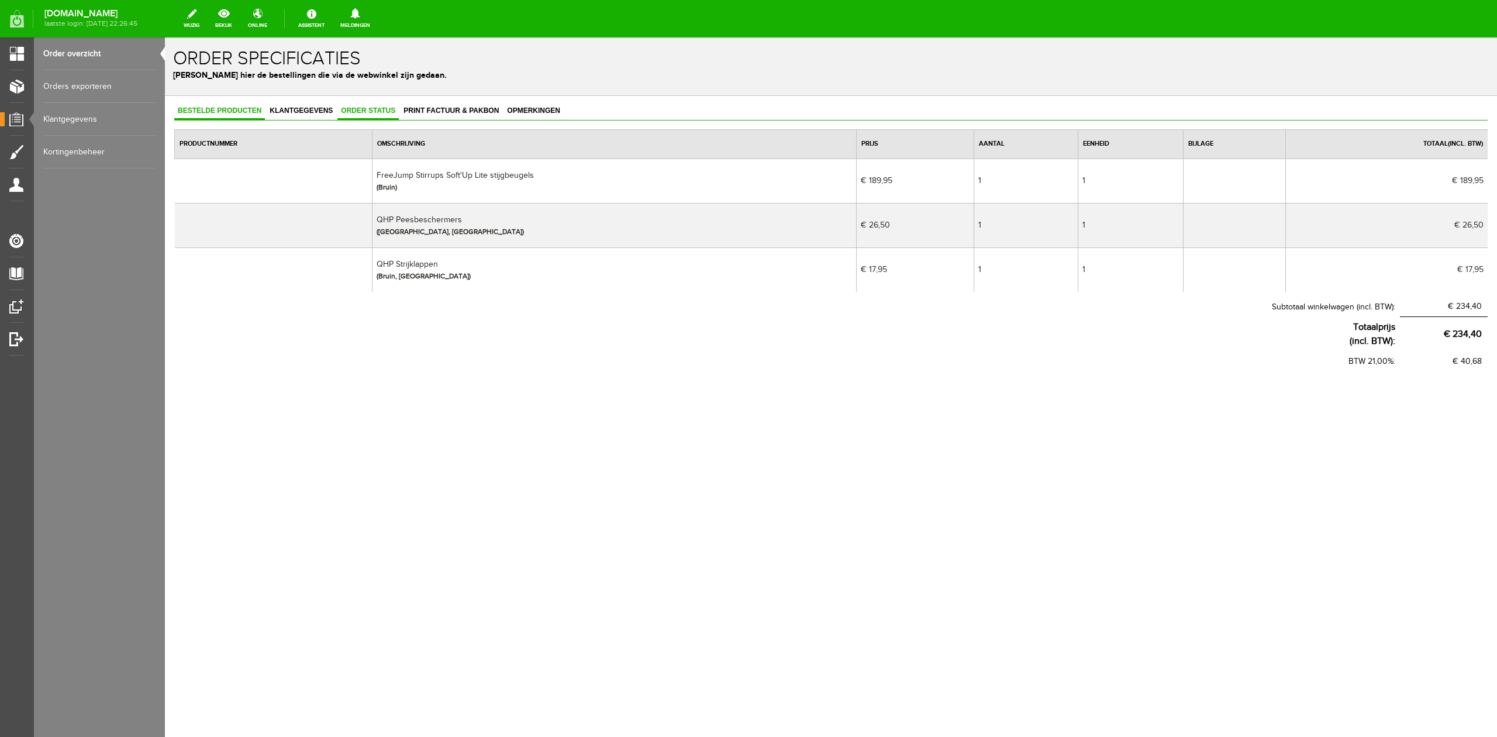
click at [392, 113] on span "Order status" at bounding box center [367, 110] width 61 height 8
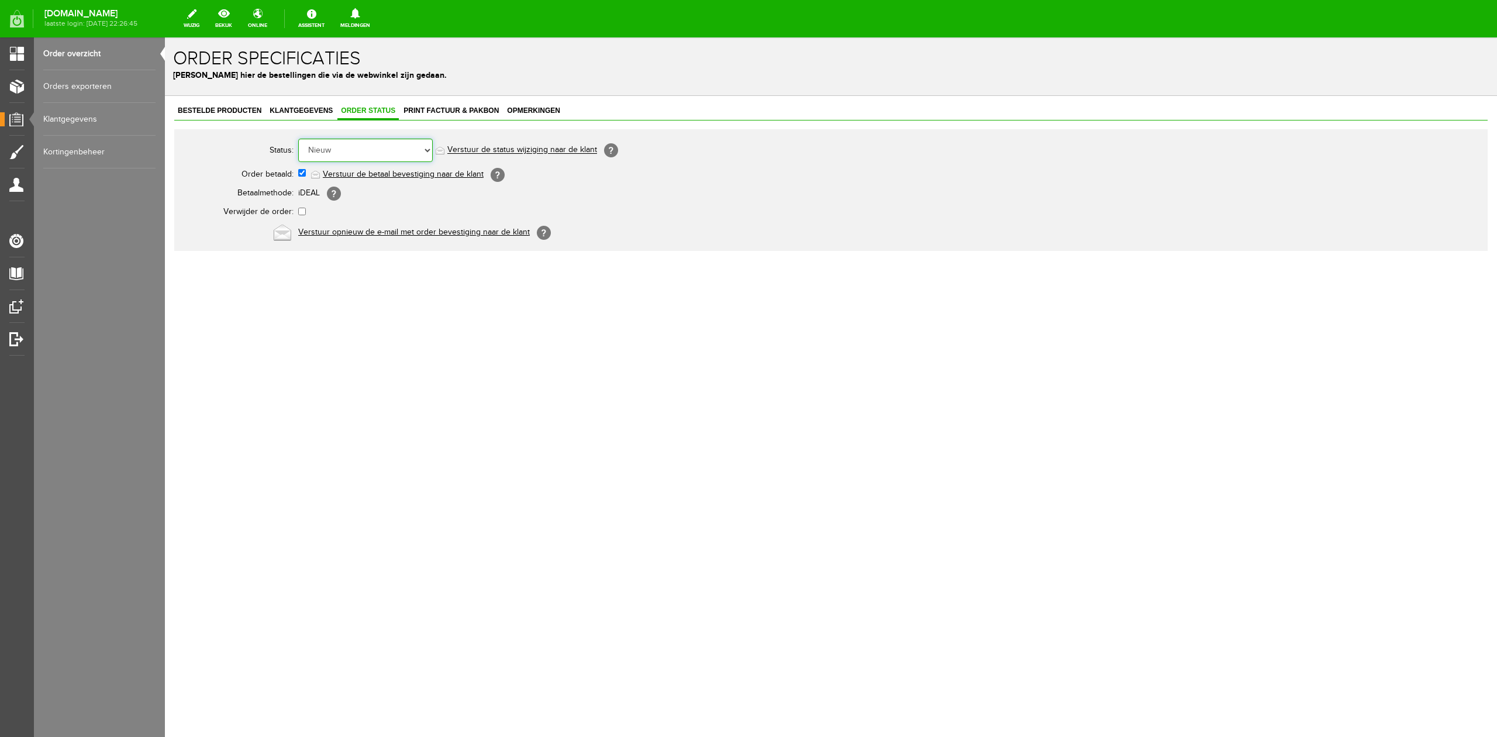
click at [396, 151] on select "Order niet afgerond Nieuw Order in behandeling Wacht op leverancier Wacht op be…" at bounding box center [365, 150] width 134 height 23
select select "3"
click at [298, 139] on select "Order niet afgerond Nieuw Order in behandeling Wacht op leverancier Wacht op be…" at bounding box center [365, 150] width 134 height 23
click at [96, 45] on link "Order overzicht" at bounding box center [99, 53] width 112 height 33
